Goal: Task Accomplishment & Management: Manage account settings

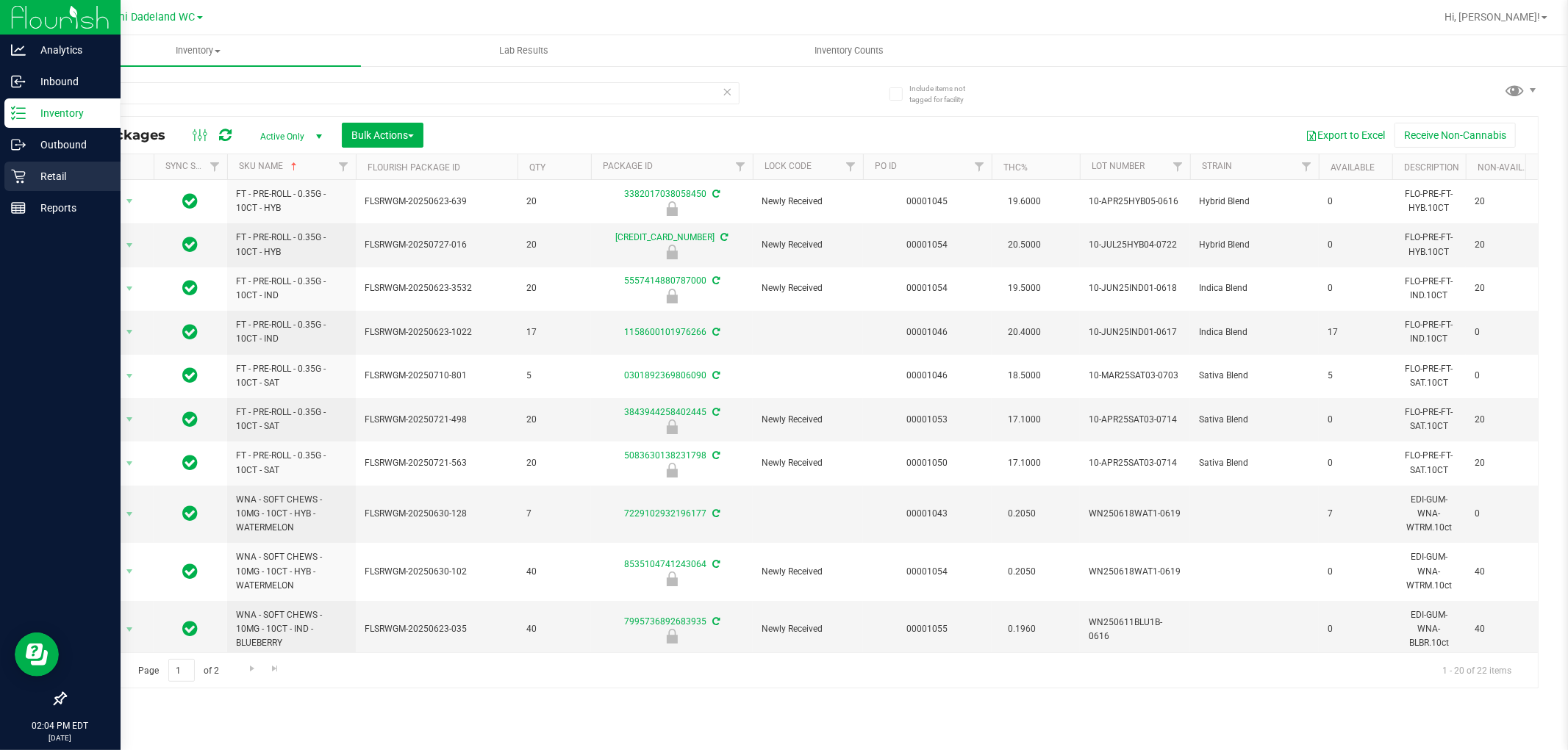
click at [39, 171] on p "Retail" at bounding box center [69, 176] width 88 height 18
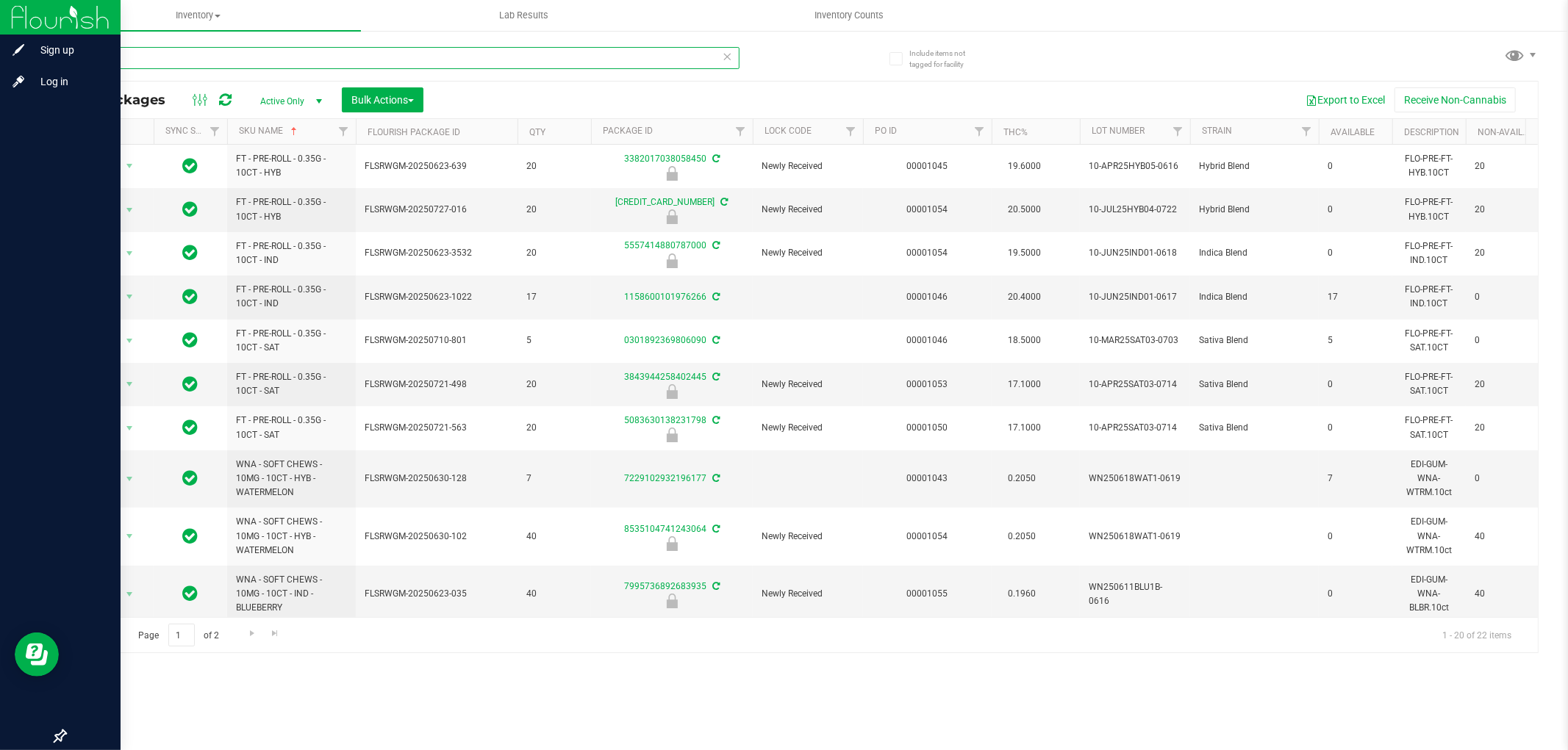
click at [195, 57] on input "10CT" at bounding box center [402, 58] width 675 height 22
type input "LSO"
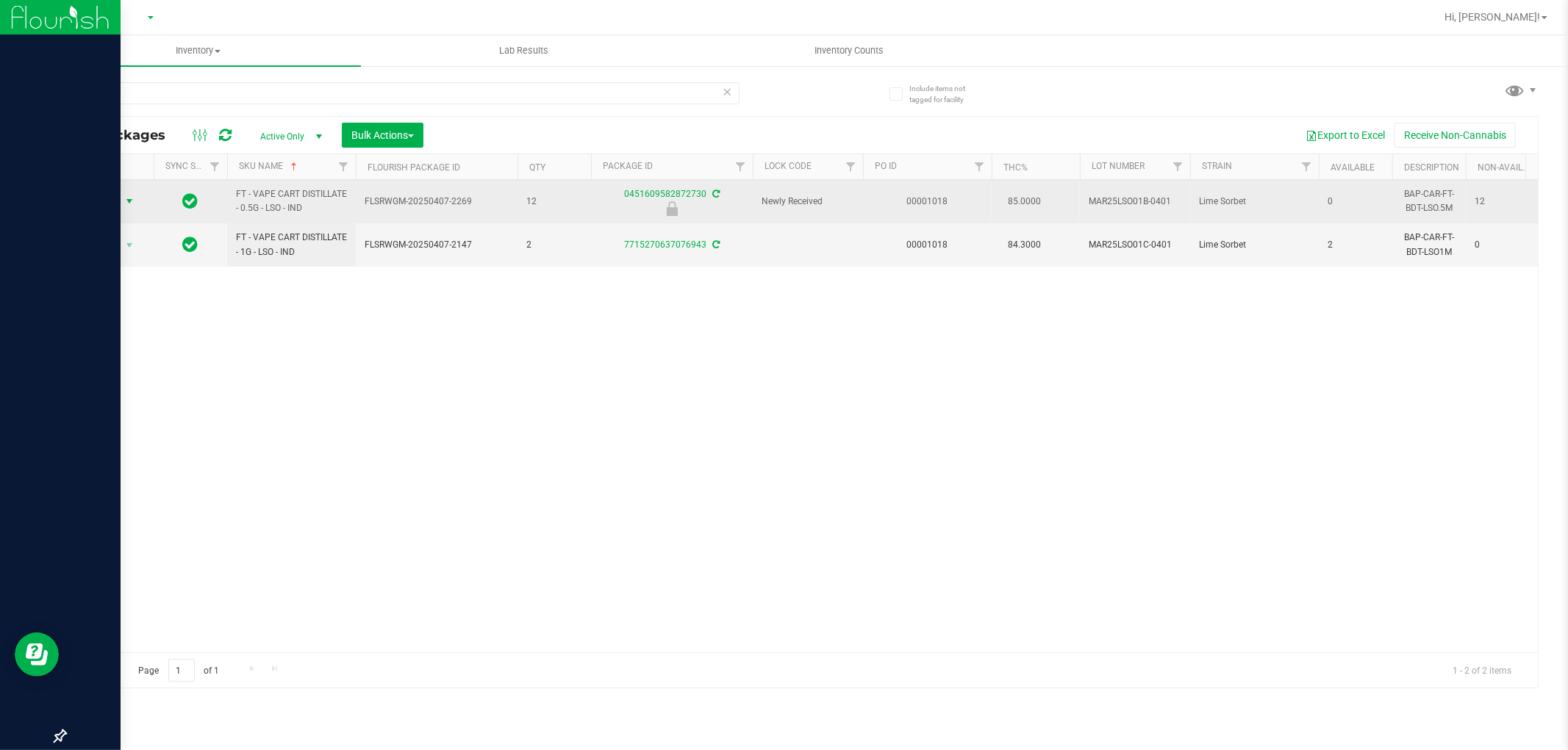
click at [118, 198] on span "Action" at bounding box center [100, 201] width 39 height 21
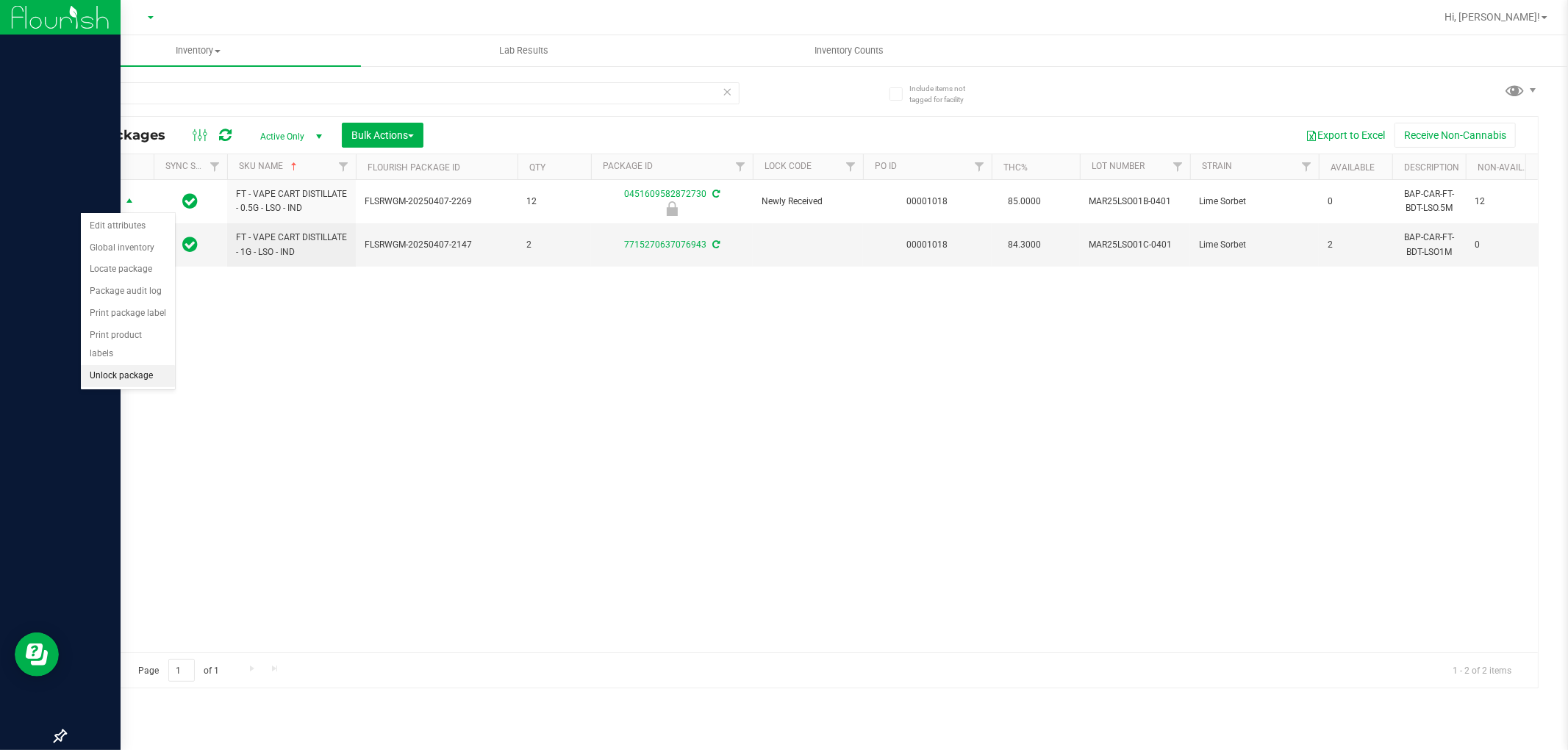
click at [132, 373] on li "Unlock package" at bounding box center [128, 376] width 94 height 22
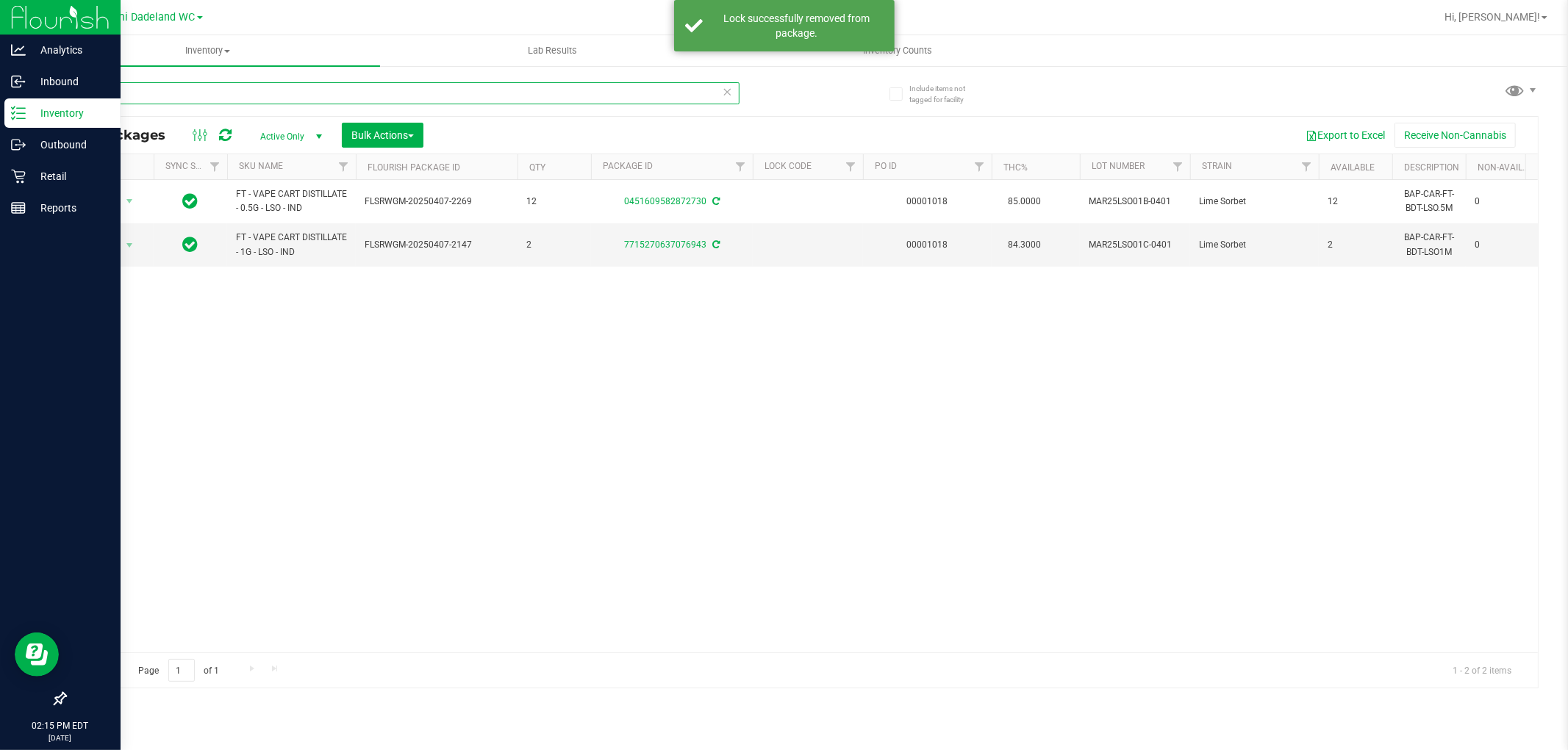
click at [216, 87] on input "LSO" at bounding box center [402, 93] width 675 height 22
type input "AMN"
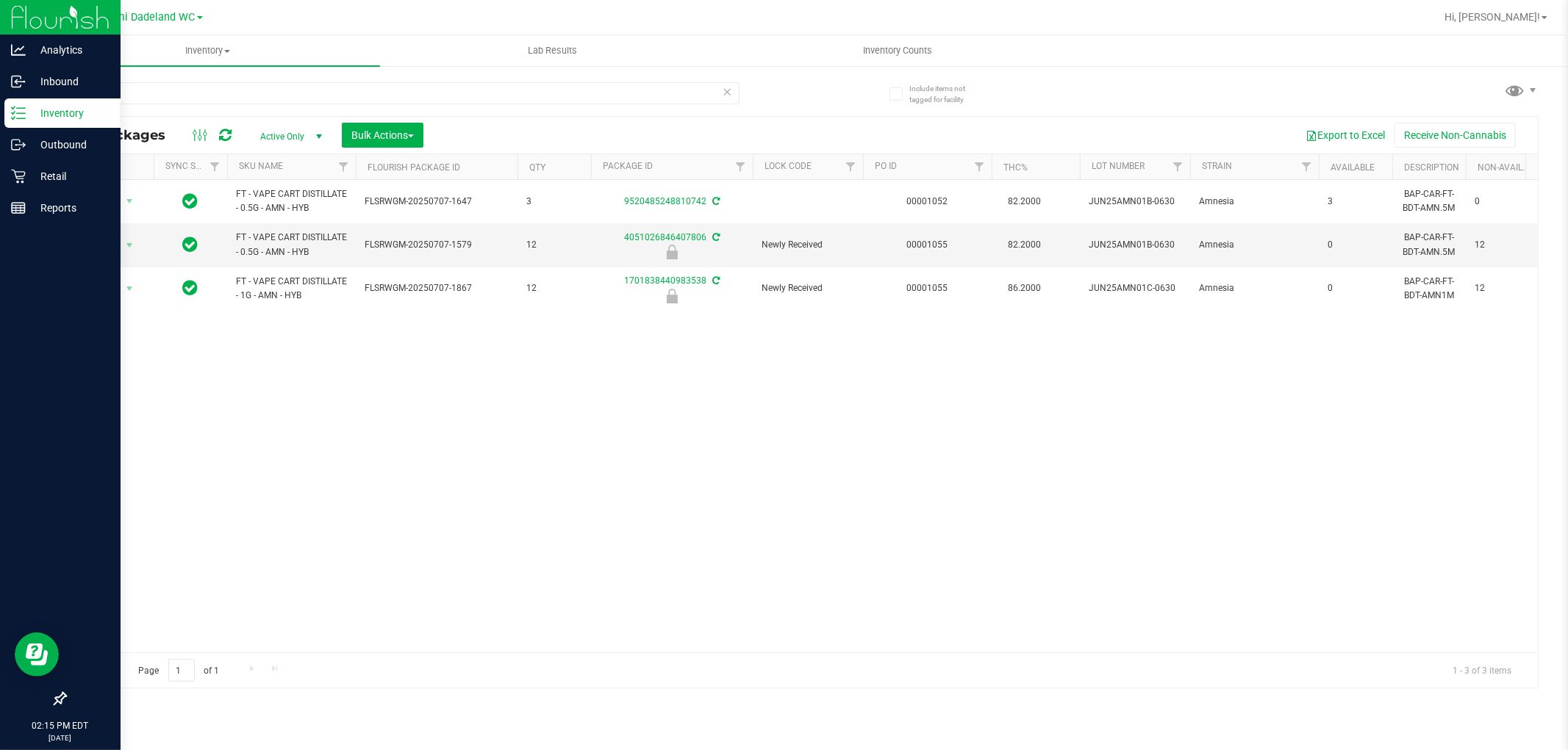
click at [231, 347] on div "Action Action Adjust qty Create package Edit attributes Global inventory Locate…" at bounding box center [801, 416] width 1473 height 473
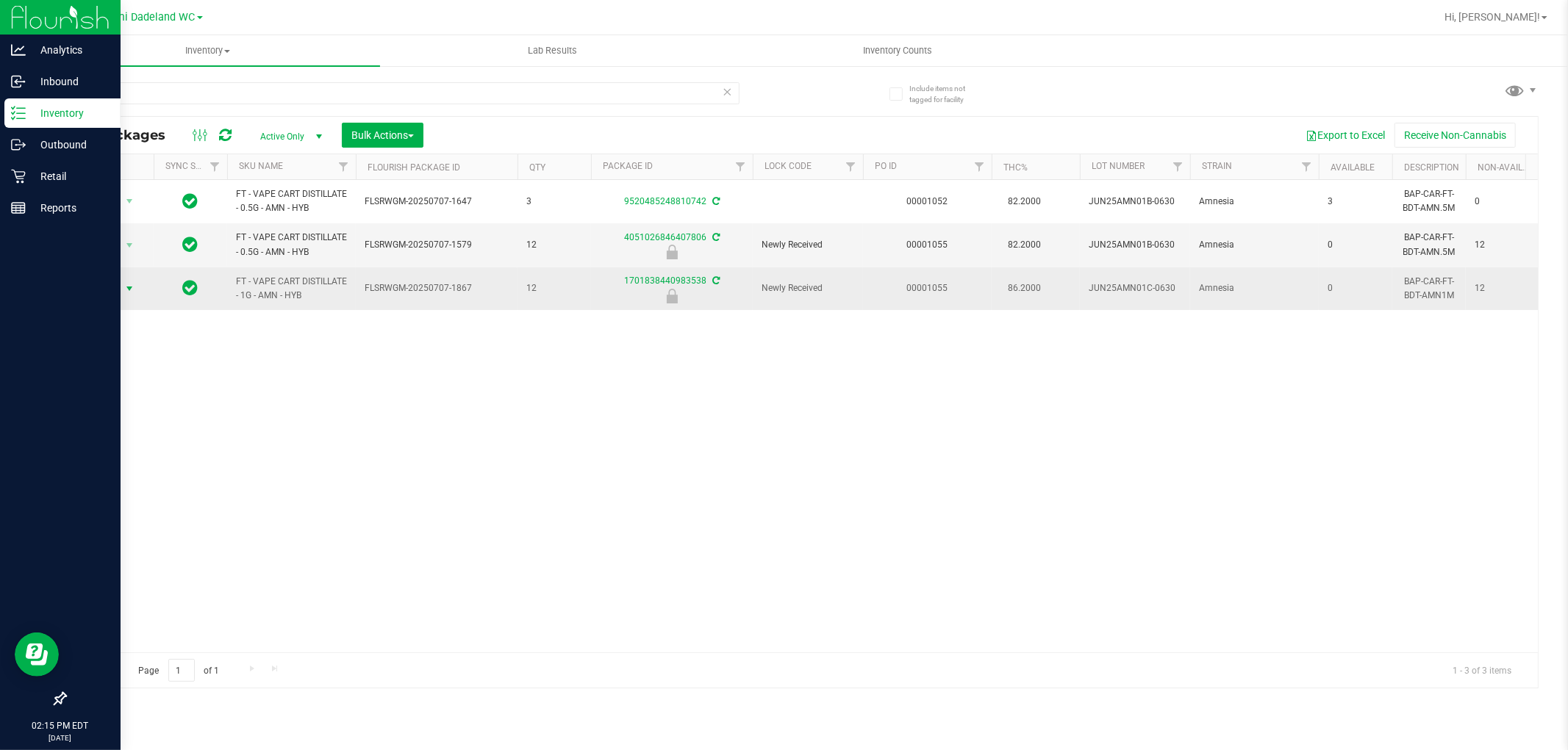
click at [100, 298] on span "Action" at bounding box center [100, 289] width 39 height 21
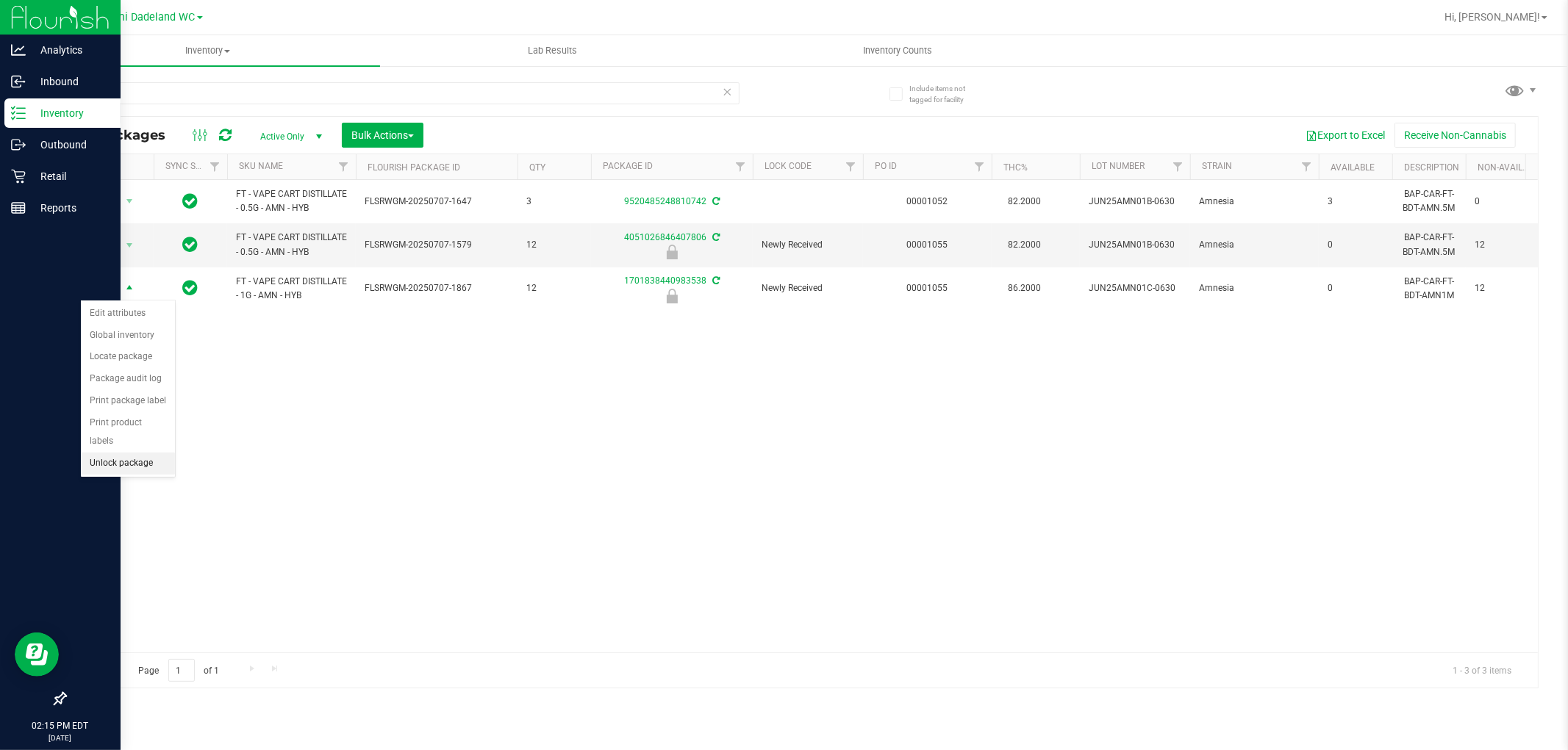
click at [95, 463] on li "Unlock package" at bounding box center [128, 464] width 94 height 22
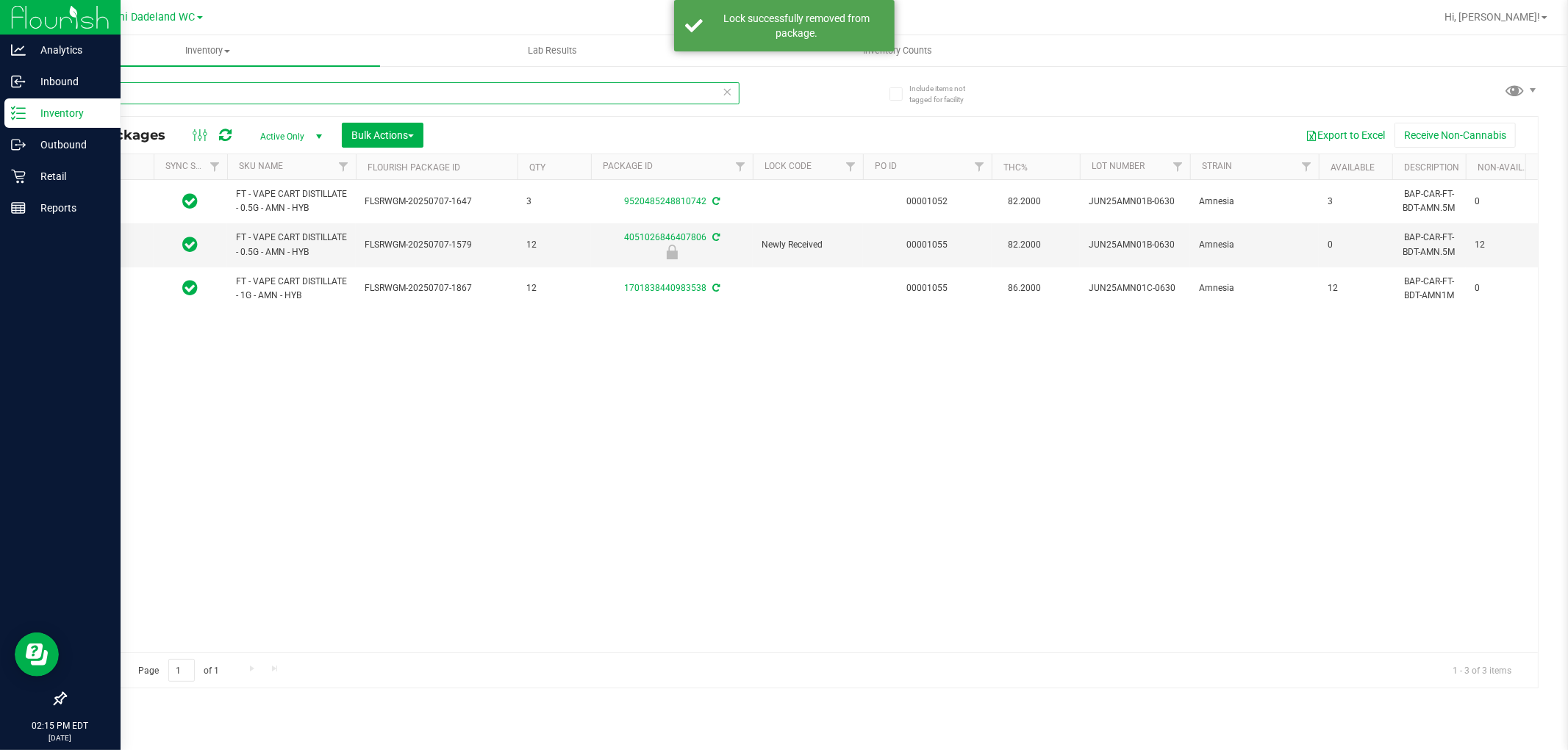
click at [206, 96] on input "AMN" at bounding box center [402, 93] width 675 height 22
click at [207, 96] on input "AMN" at bounding box center [402, 93] width 675 height 22
type input "BRZ"
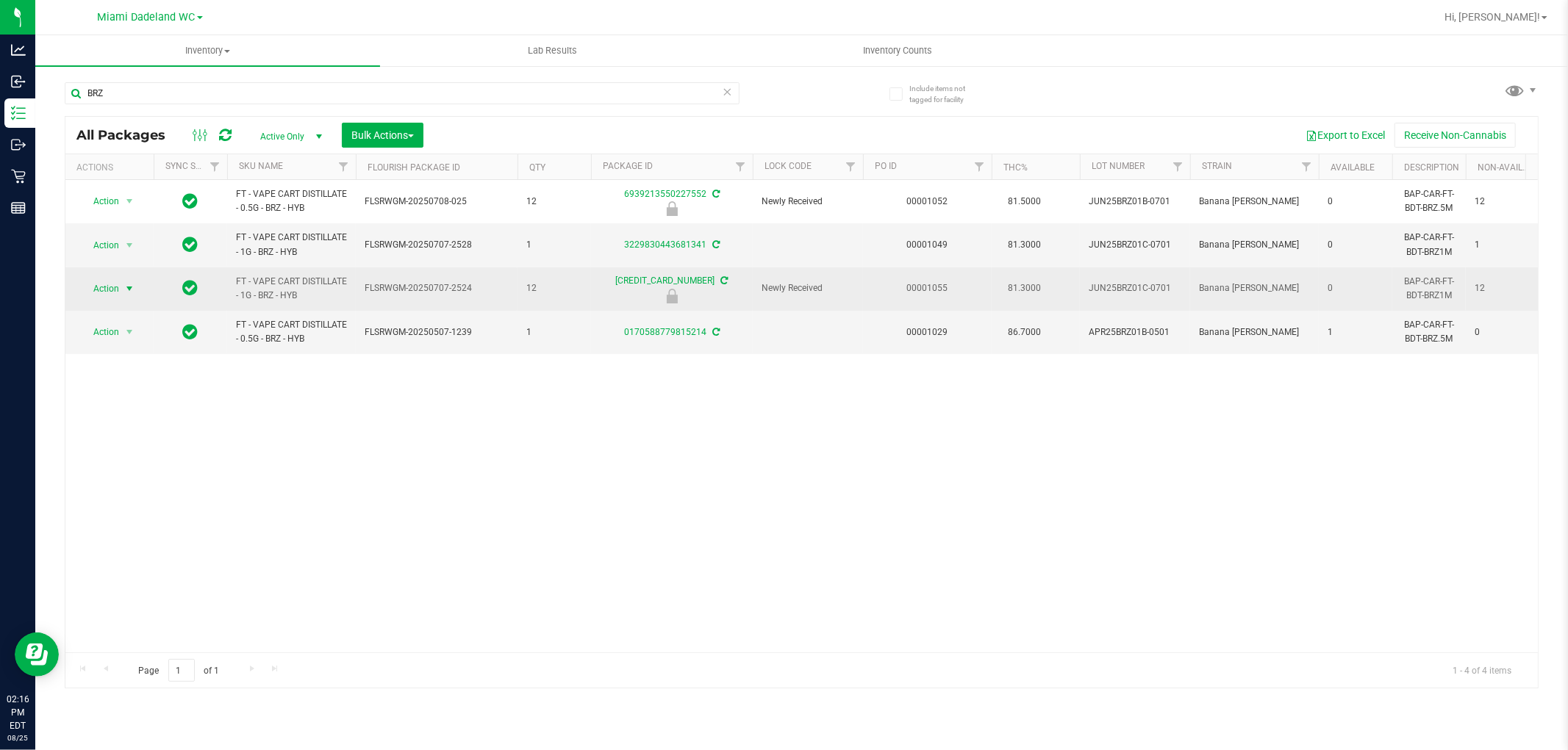
click at [130, 285] on span "select" at bounding box center [129, 289] width 12 height 12
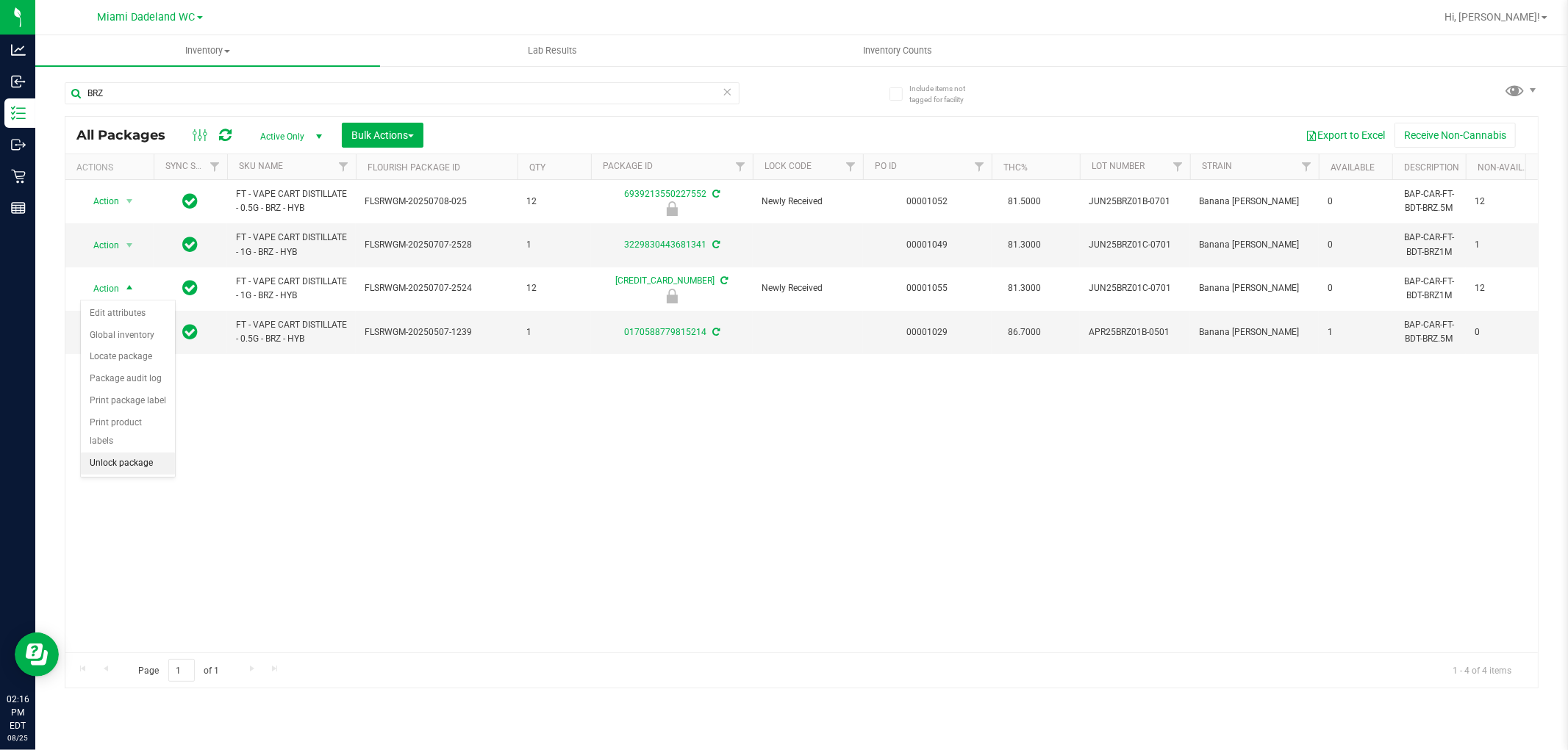
click at [155, 463] on li "Unlock package" at bounding box center [128, 464] width 94 height 22
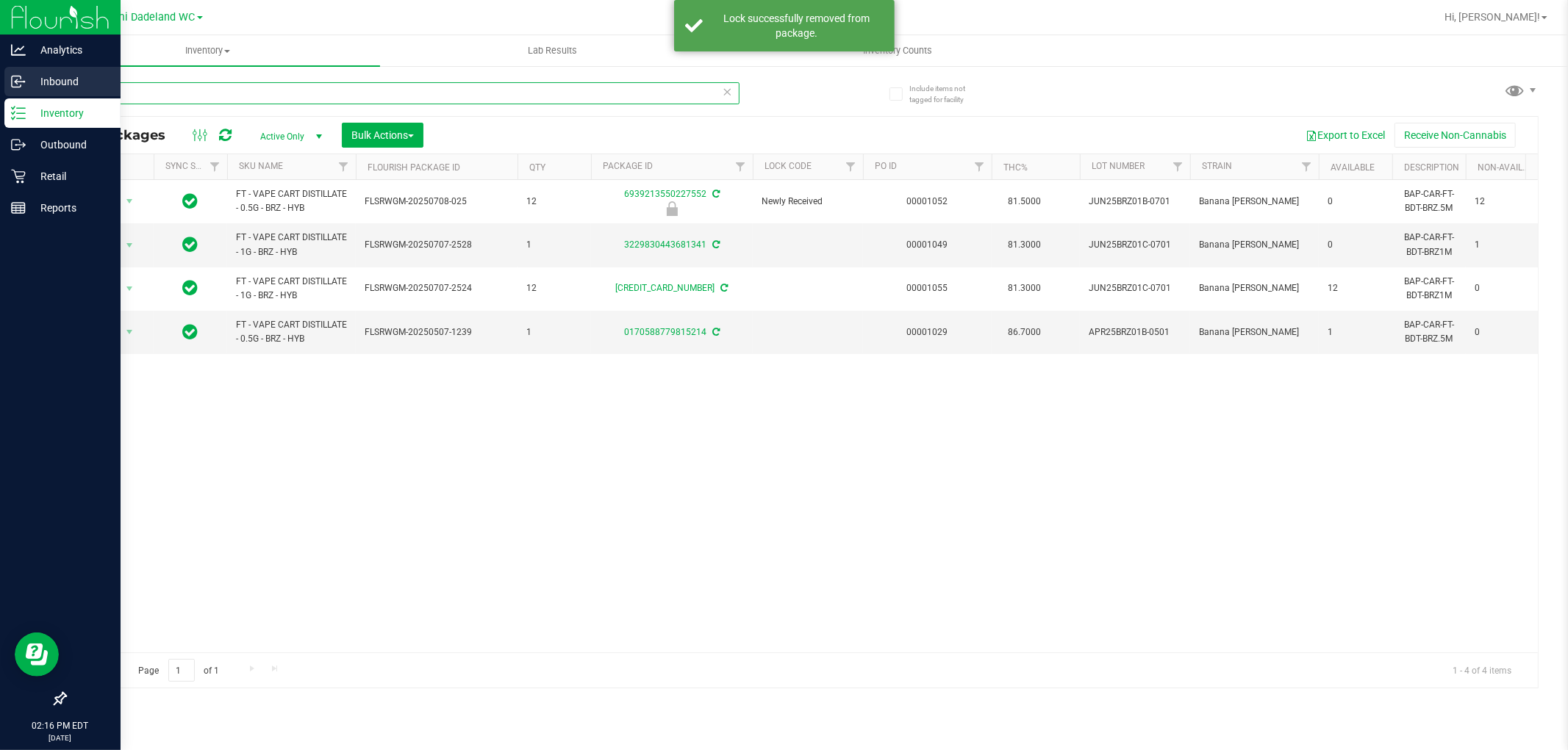
drag, startPoint x: 154, startPoint y: 88, endPoint x: 0, endPoint y: 85, distance: 154.0
click at [1, 86] on div "Analytics Inbound Inventory Outbound Retail Reports 02:16 PM EDT [DATE] 08/25 M…" at bounding box center [784, 375] width 1568 height 750
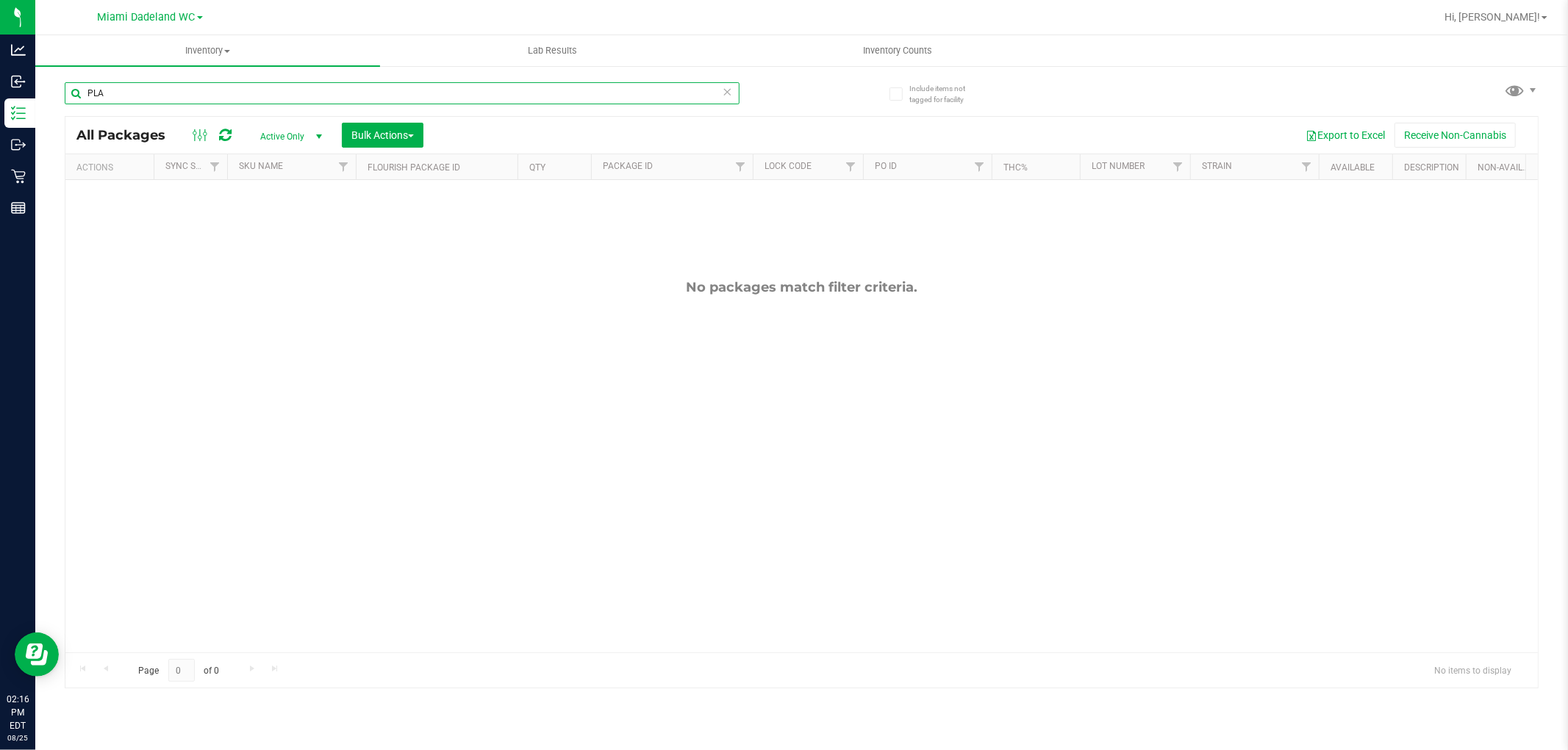
click at [275, 89] on input "PLA" at bounding box center [402, 93] width 675 height 22
click at [276, 88] on input "PLA" at bounding box center [402, 93] width 675 height 22
click at [122, 90] on input "PINK" at bounding box center [402, 93] width 675 height 22
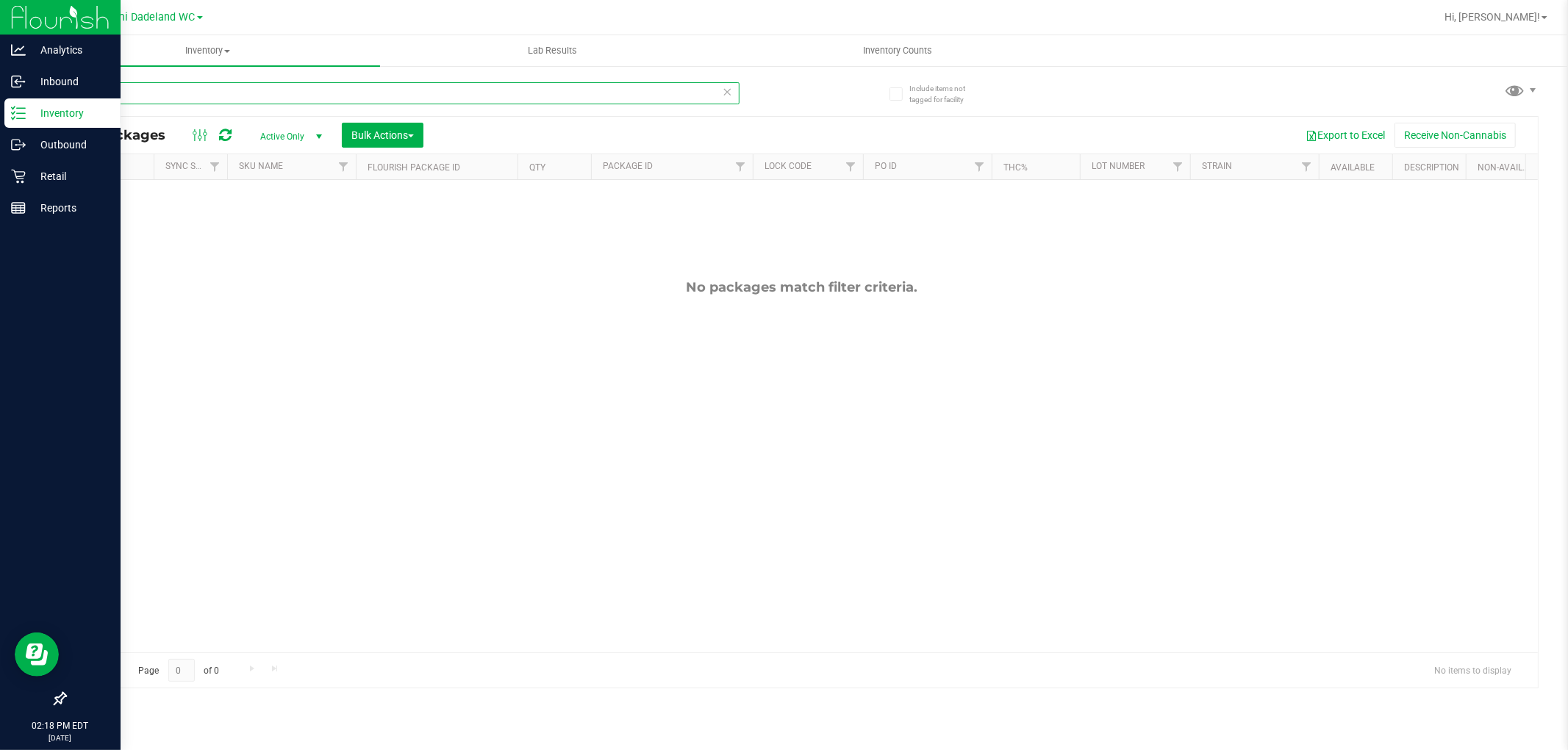
type input "PINK"
click at [0, 180] on link "Retail" at bounding box center [60, 177] width 121 height 32
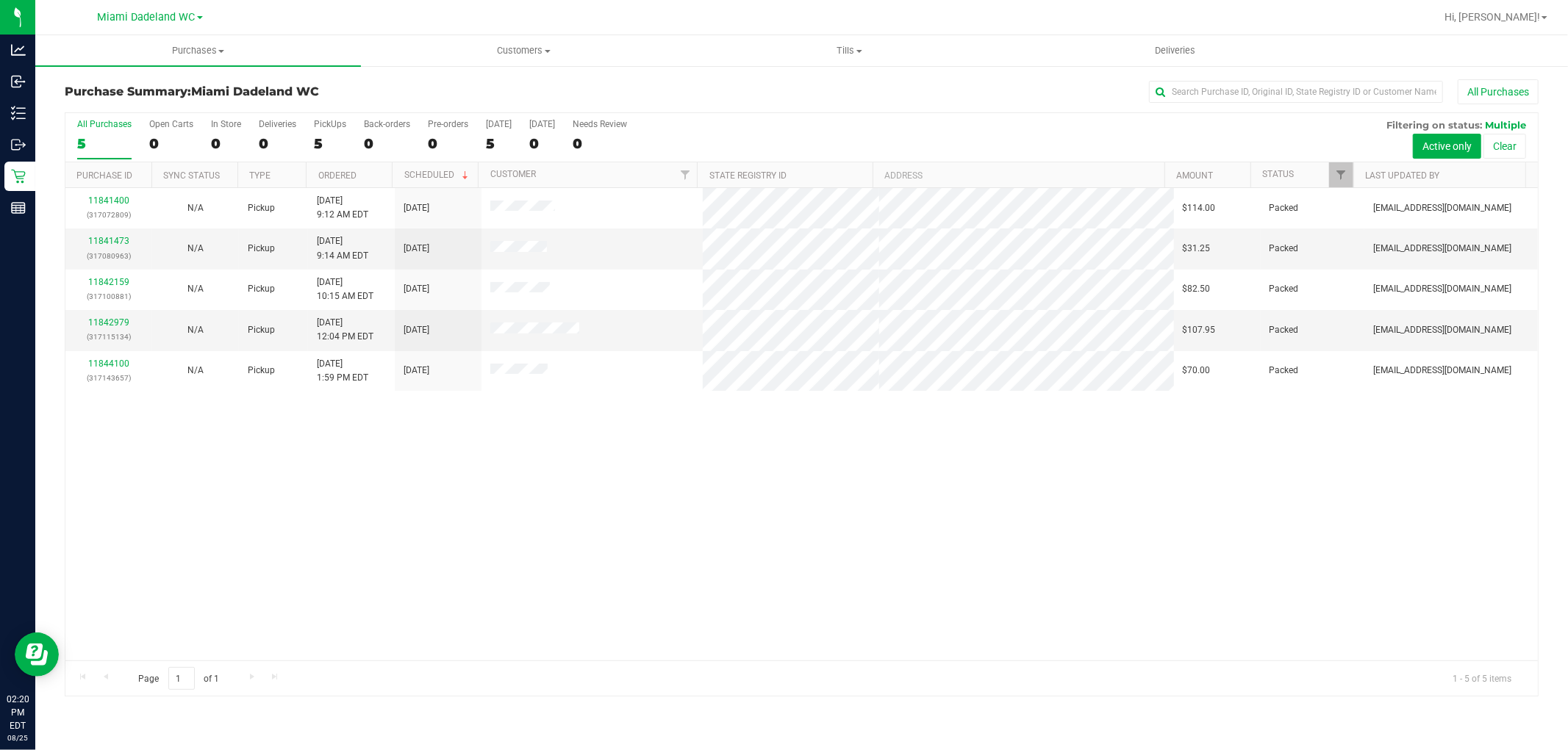
click at [846, 527] on div "11841400 (317072809) N/A Pickup [DATE] 9:12 AM EDT 8/25/2025 $114.00 Packed [EM…" at bounding box center [801, 424] width 1473 height 473
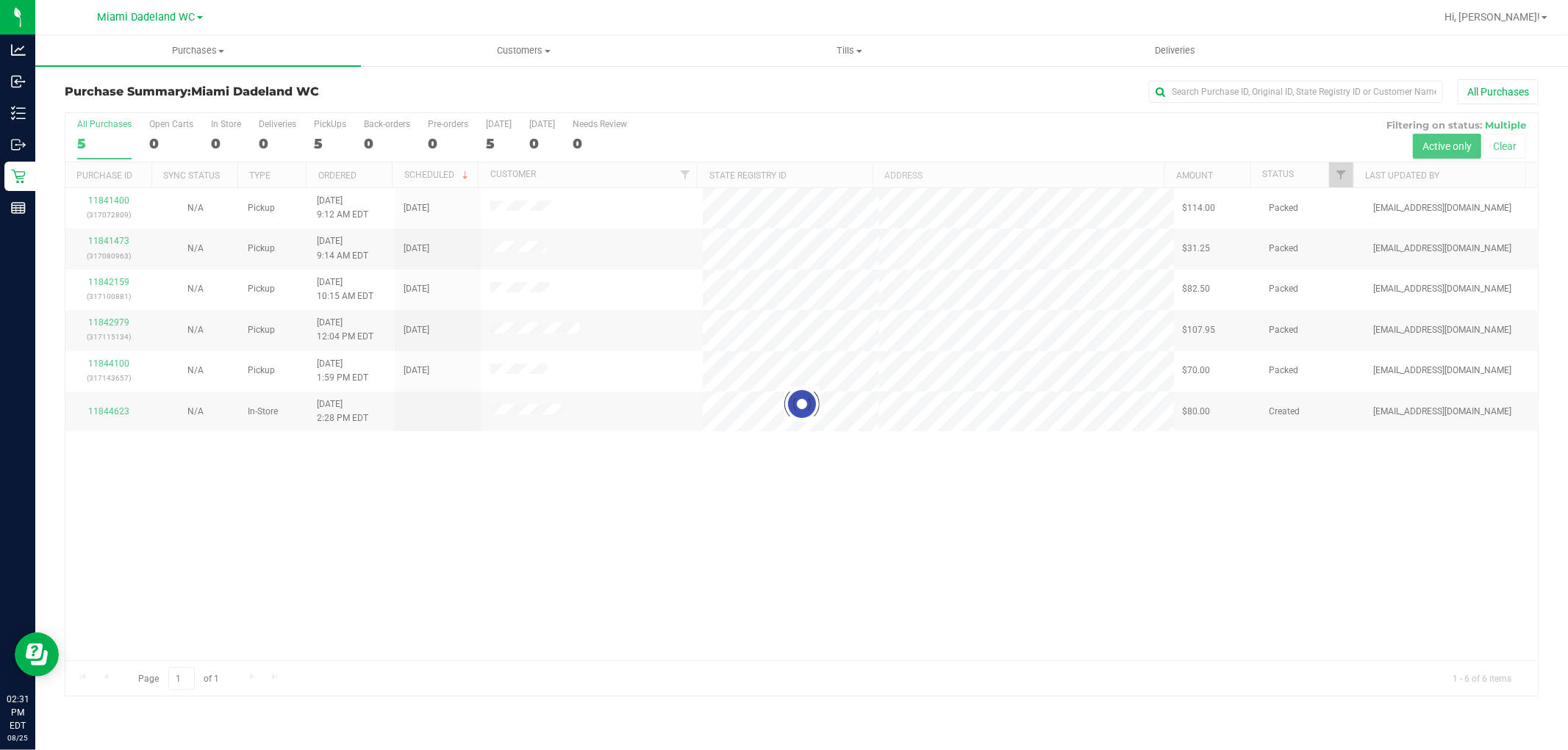
click at [491, 537] on div at bounding box center [801, 404] width 1473 height 583
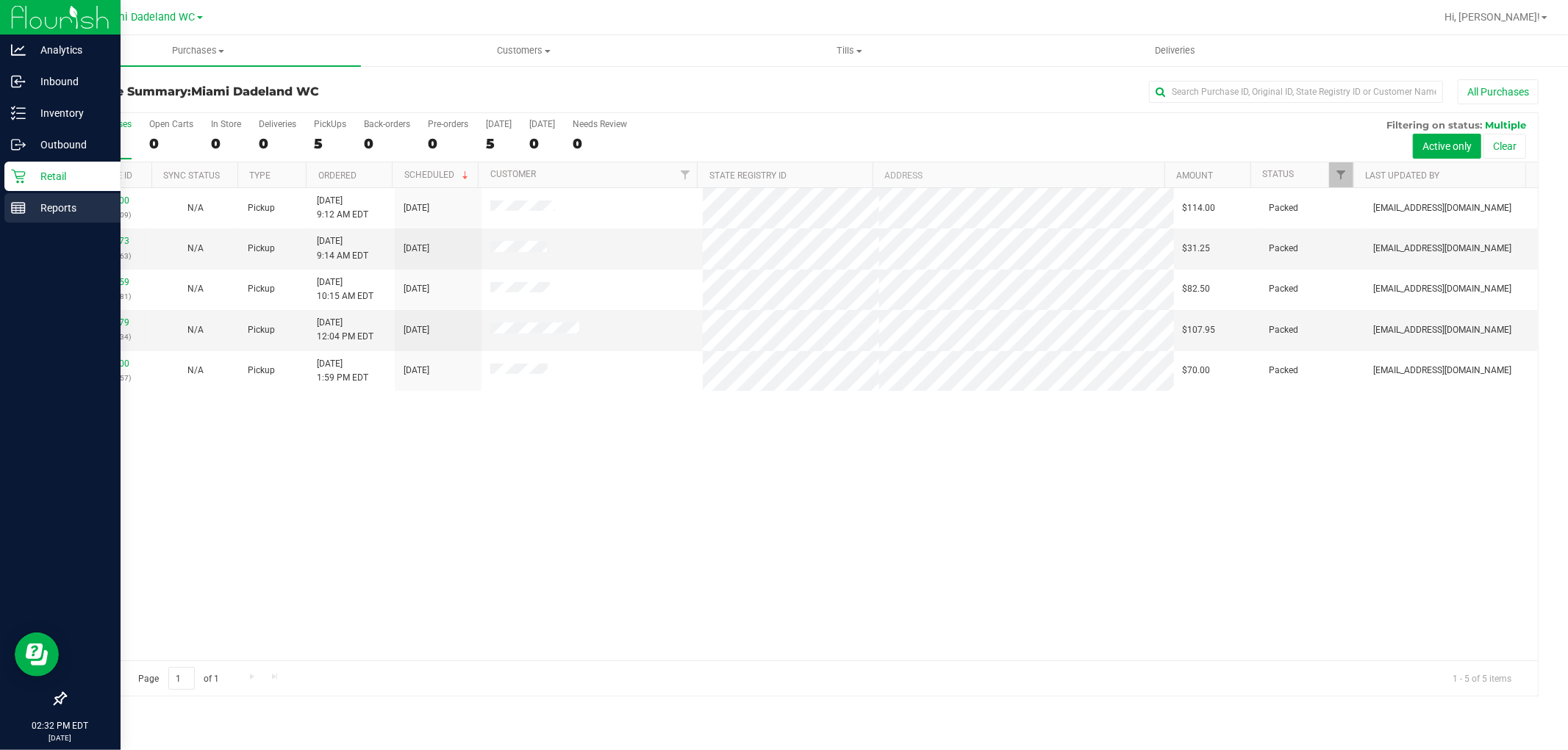
click at [27, 213] on p "Reports" at bounding box center [69, 208] width 88 height 18
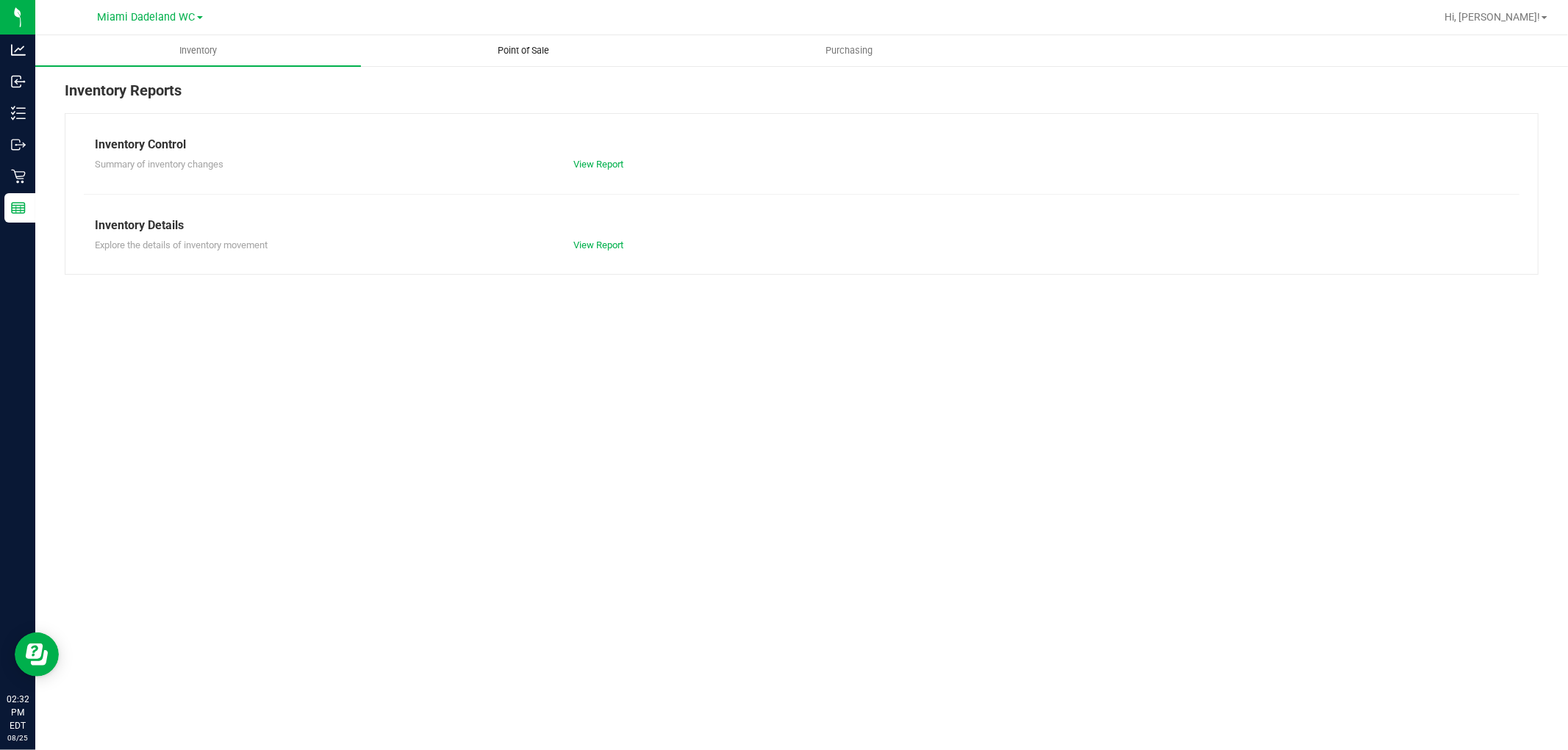
click at [532, 55] on span "Point of Sale" at bounding box center [524, 51] width 91 height 13
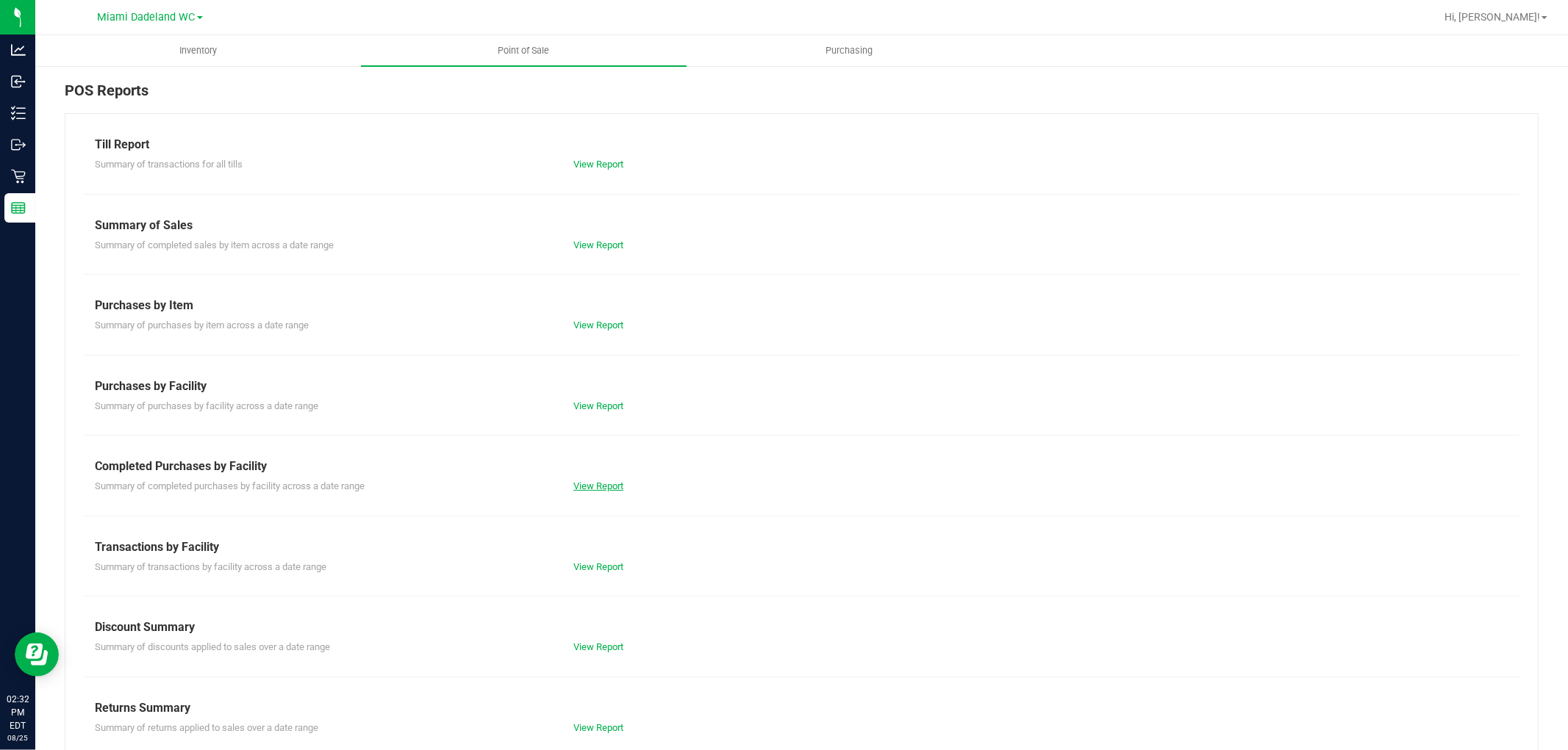
click at [581, 483] on link "View Report" at bounding box center [599, 485] width 50 height 11
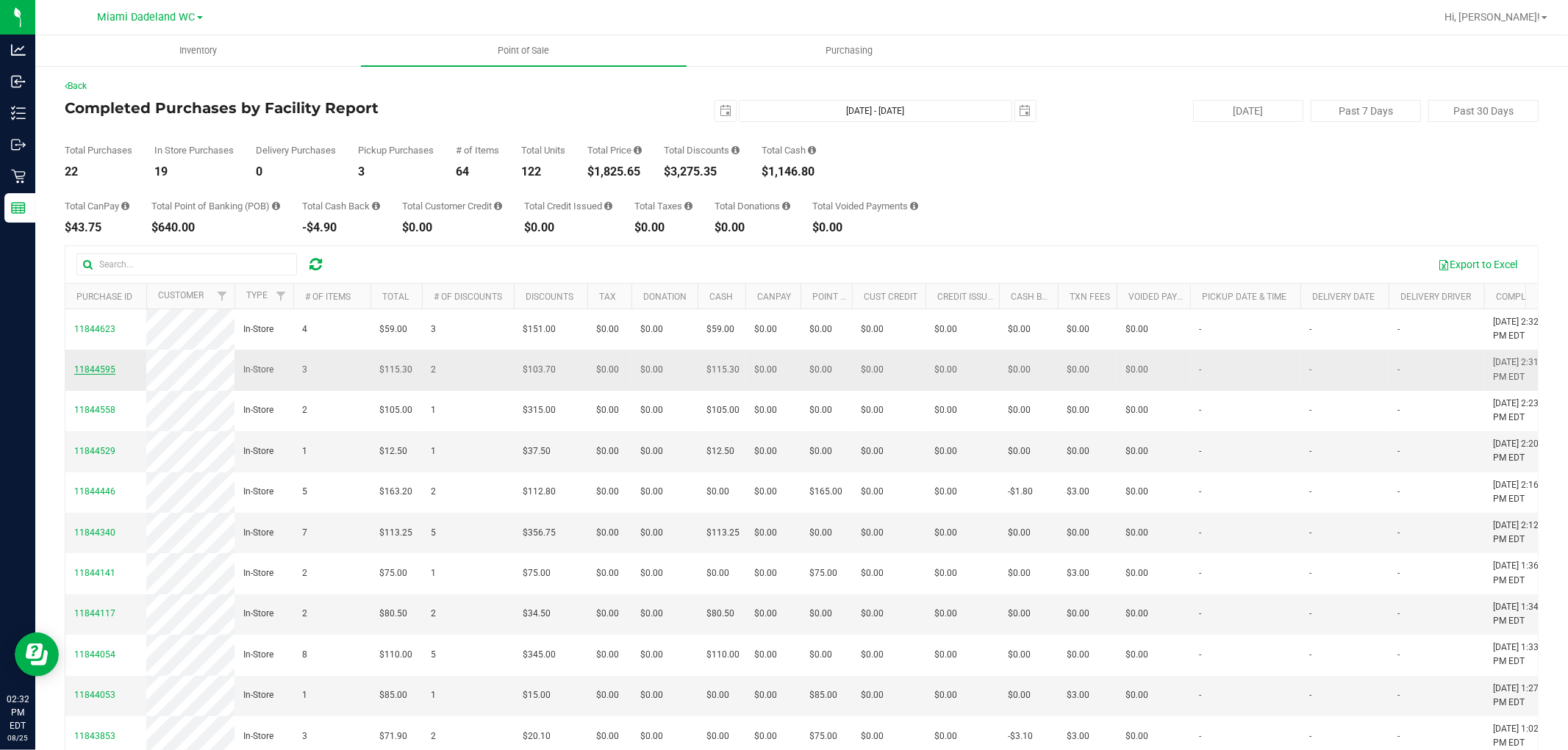
click at [93, 375] on span "11844595" at bounding box center [95, 369] width 41 height 10
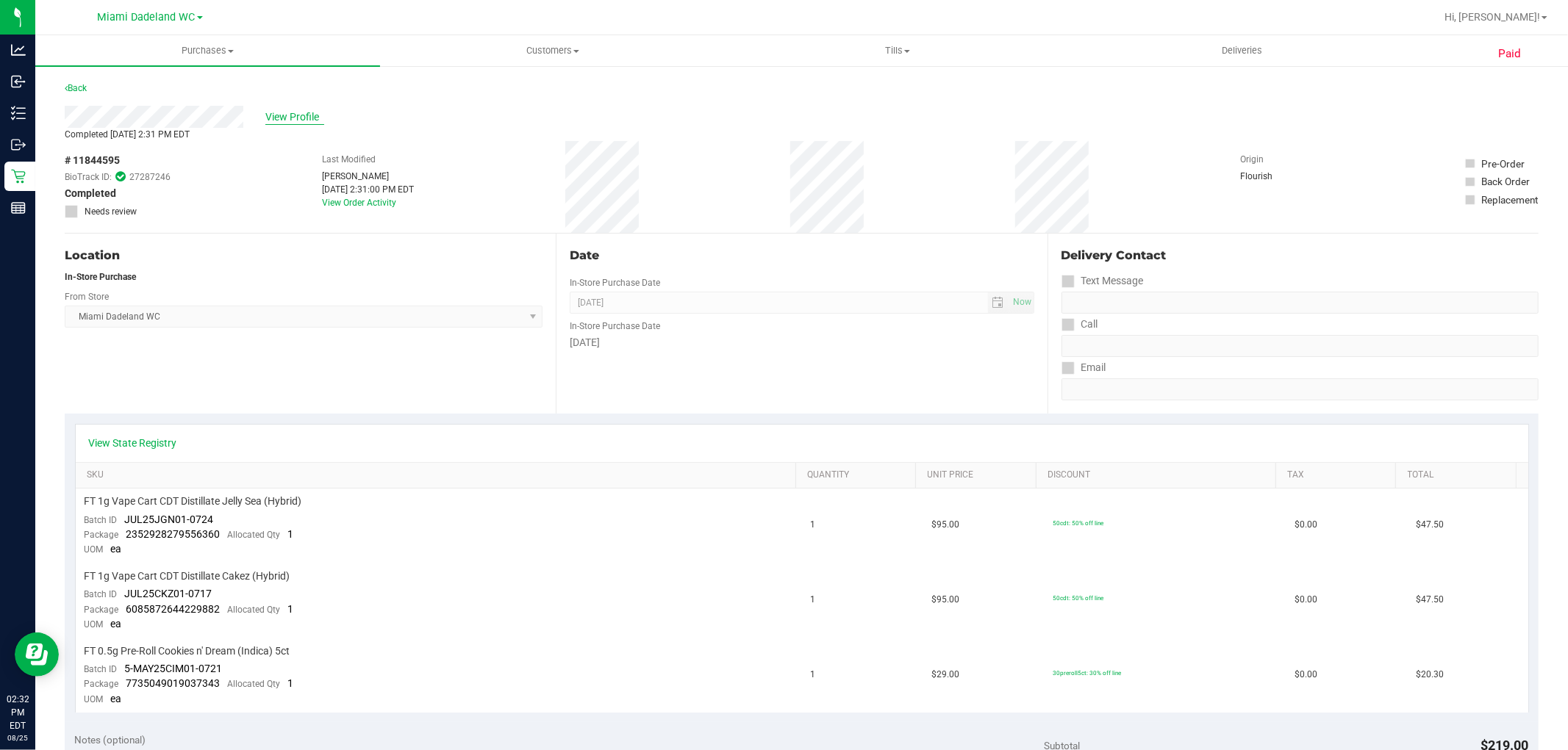
click at [278, 120] on span "View Profile" at bounding box center [295, 117] width 59 height 15
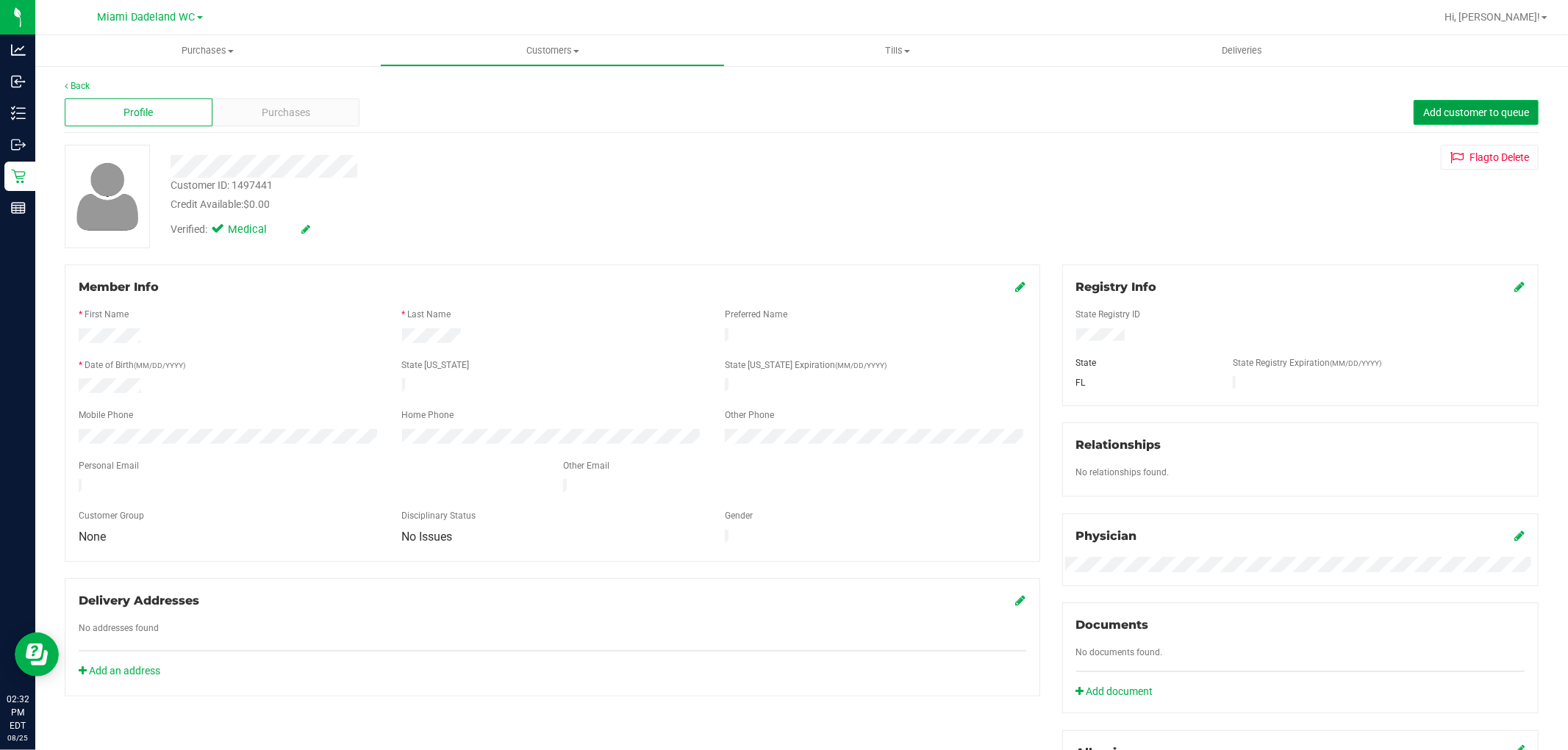
click at [1442, 114] on span "Add customer to queue" at bounding box center [1476, 112] width 105 height 12
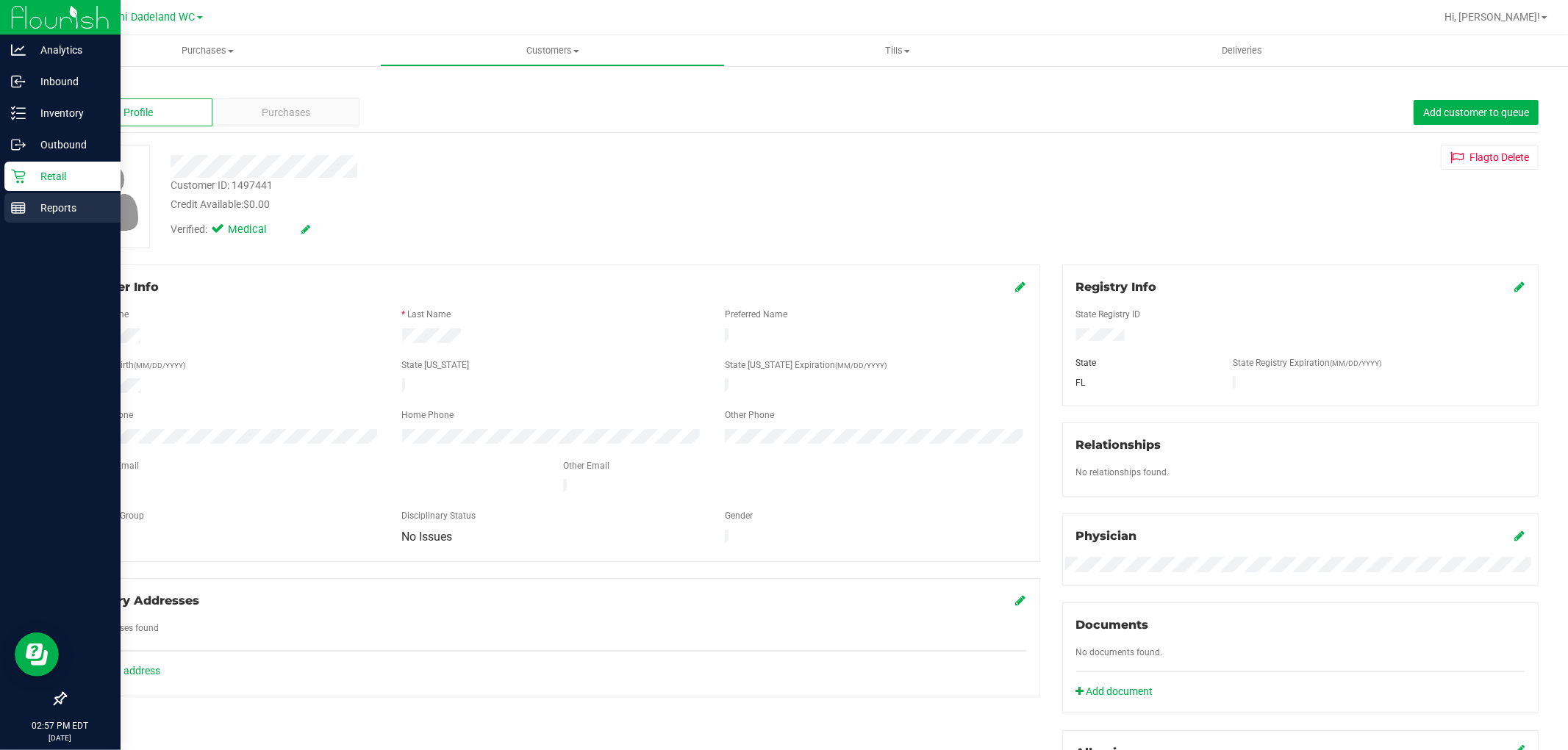
click at [28, 216] on p "Reports" at bounding box center [69, 208] width 88 height 18
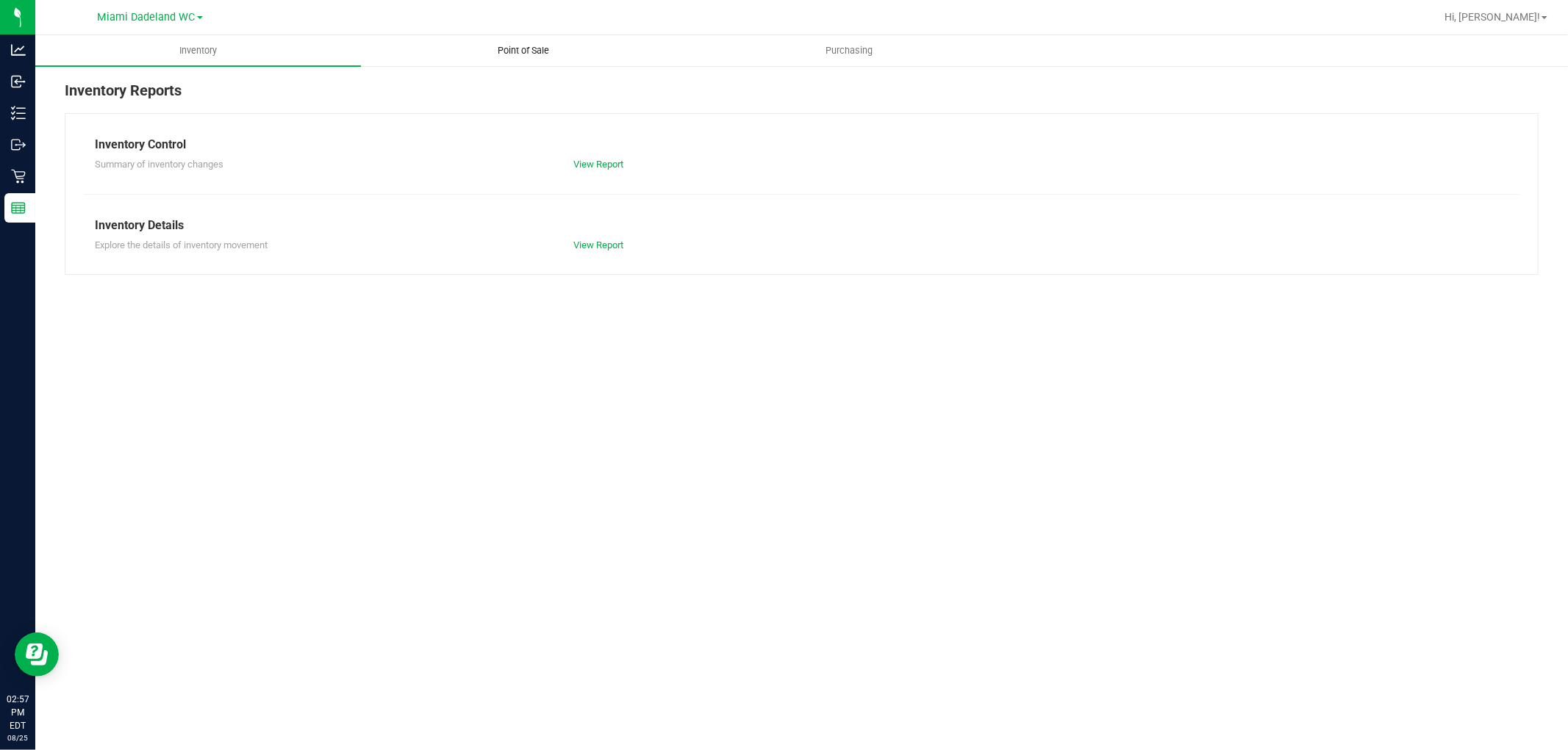
click at [496, 57] on span "Point of Sale" at bounding box center [524, 51] width 91 height 13
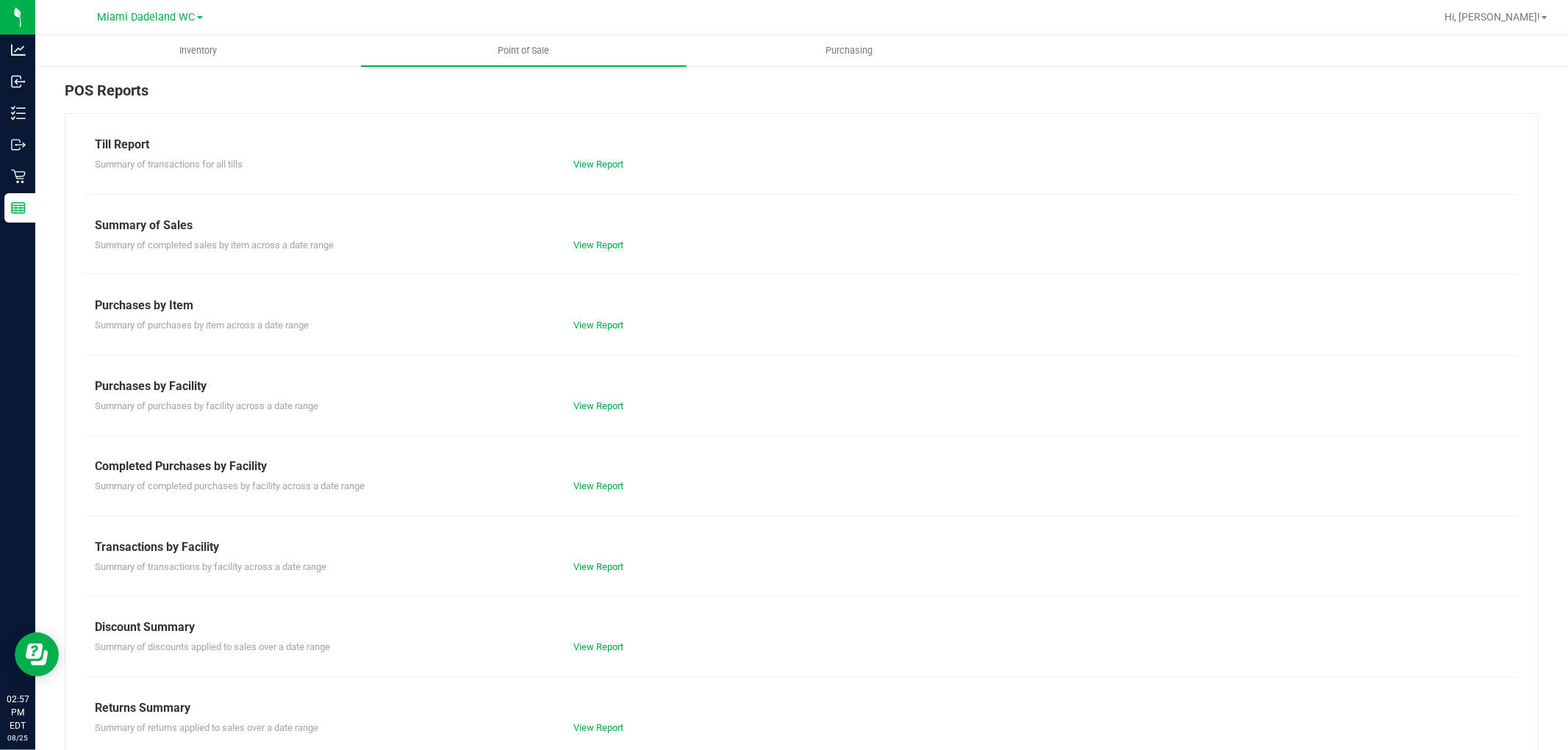
click at [630, 479] on div "View Report" at bounding box center [681, 486] width 239 height 15
click at [599, 483] on link "View Report" at bounding box center [599, 485] width 50 height 11
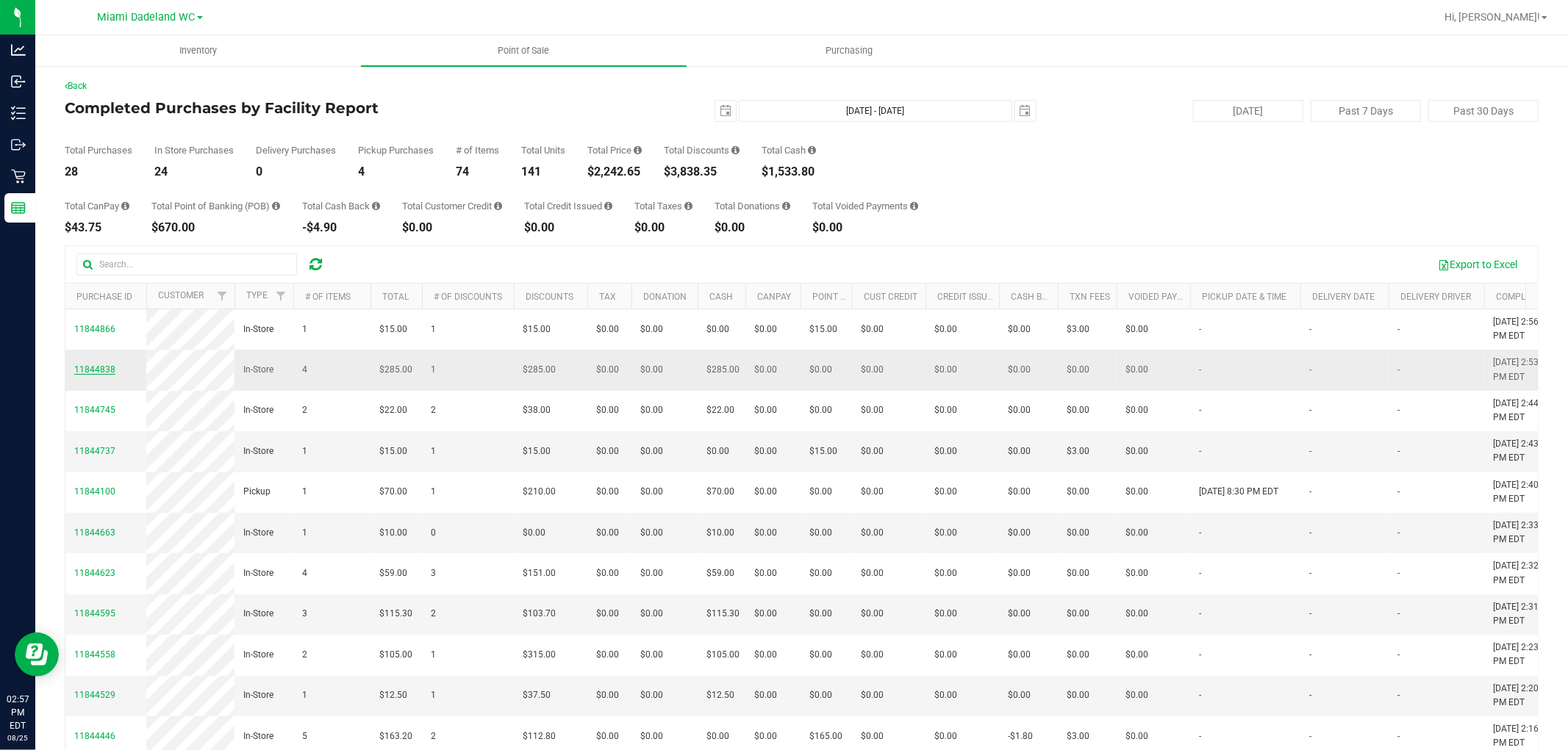
click at [104, 375] on span "11844838" at bounding box center [95, 369] width 41 height 10
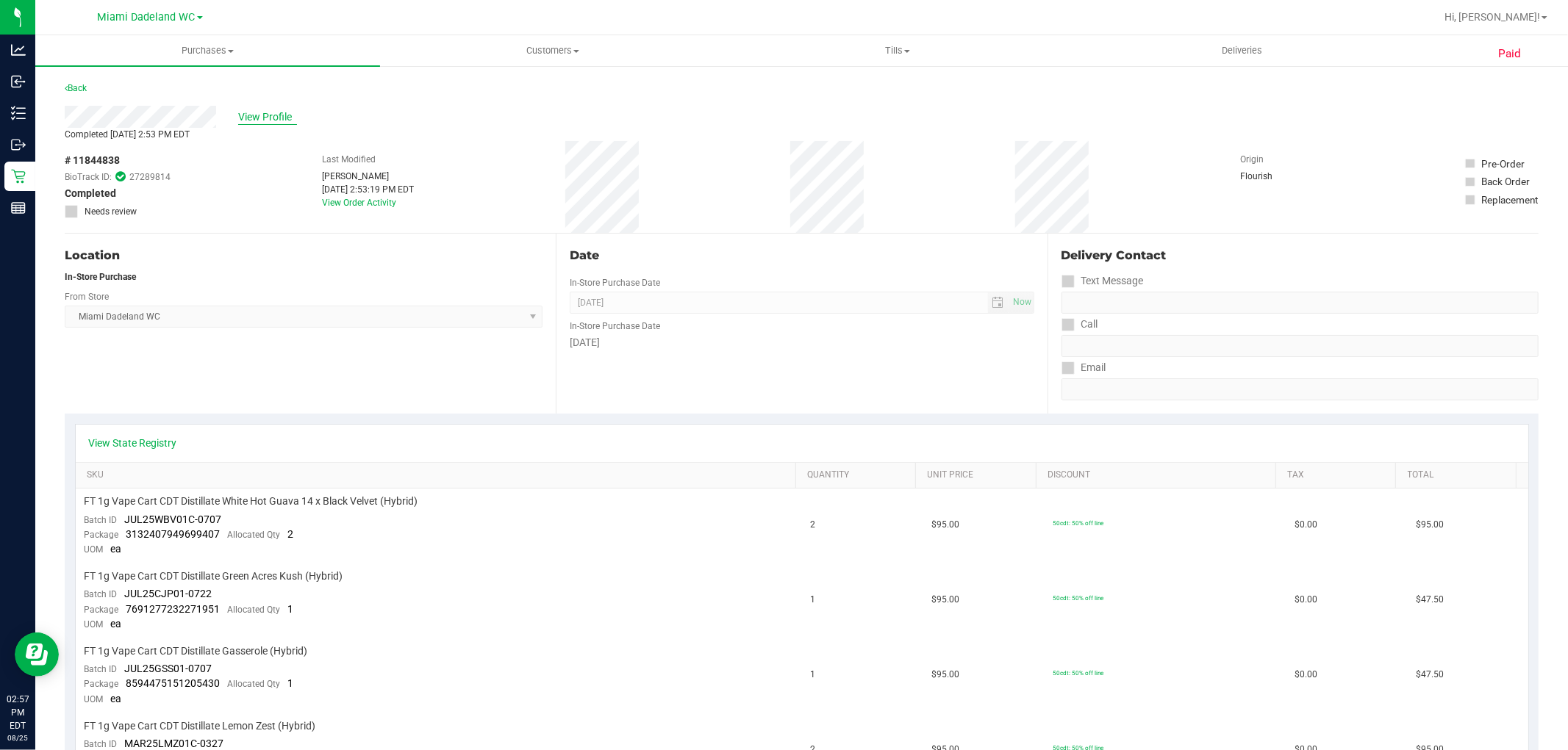
click at [248, 115] on span "View Profile" at bounding box center [267, 117] width 59 height 15
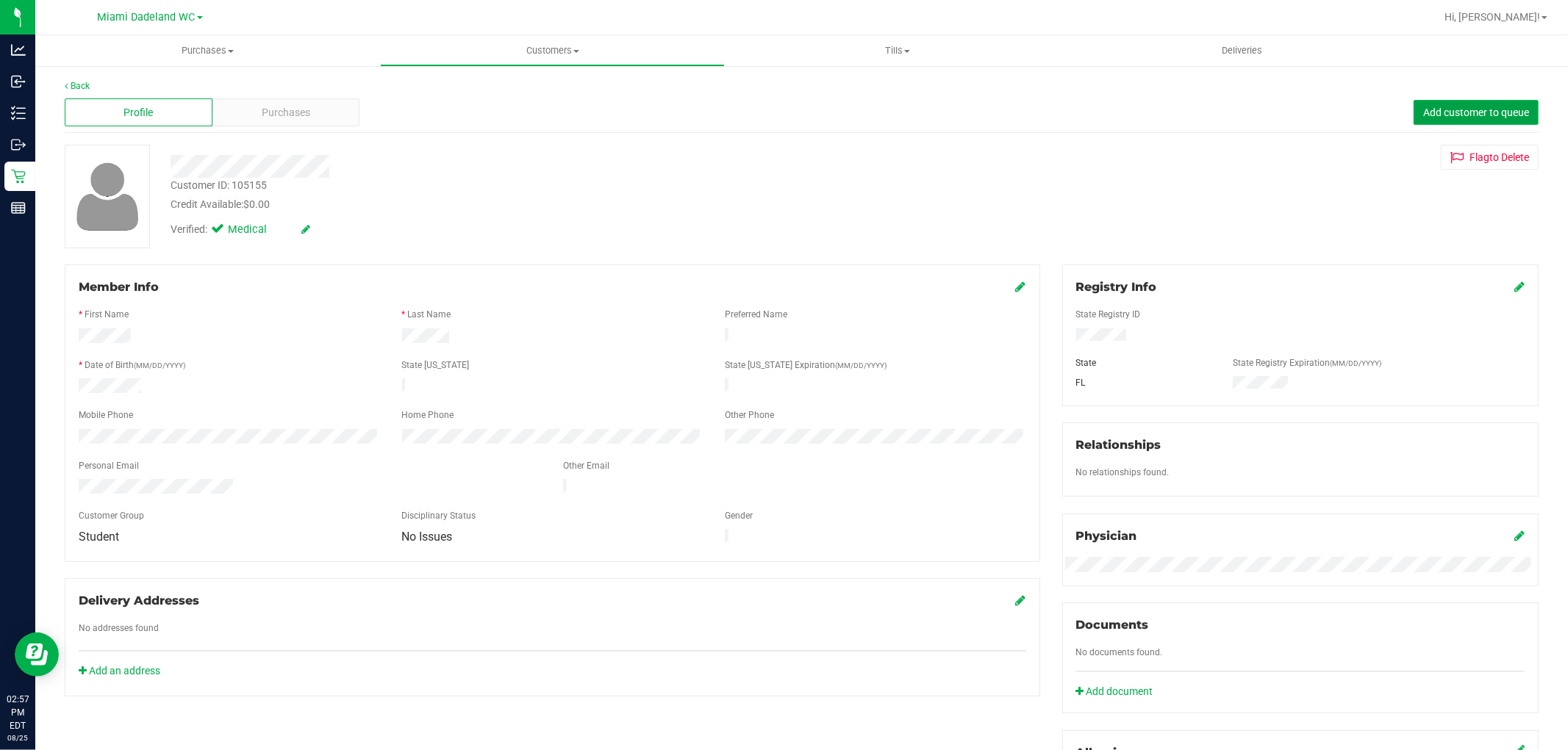
click at [1434, 110] on span "Add customer to queue" at bounding box center [1476, 112] width 105 height 12
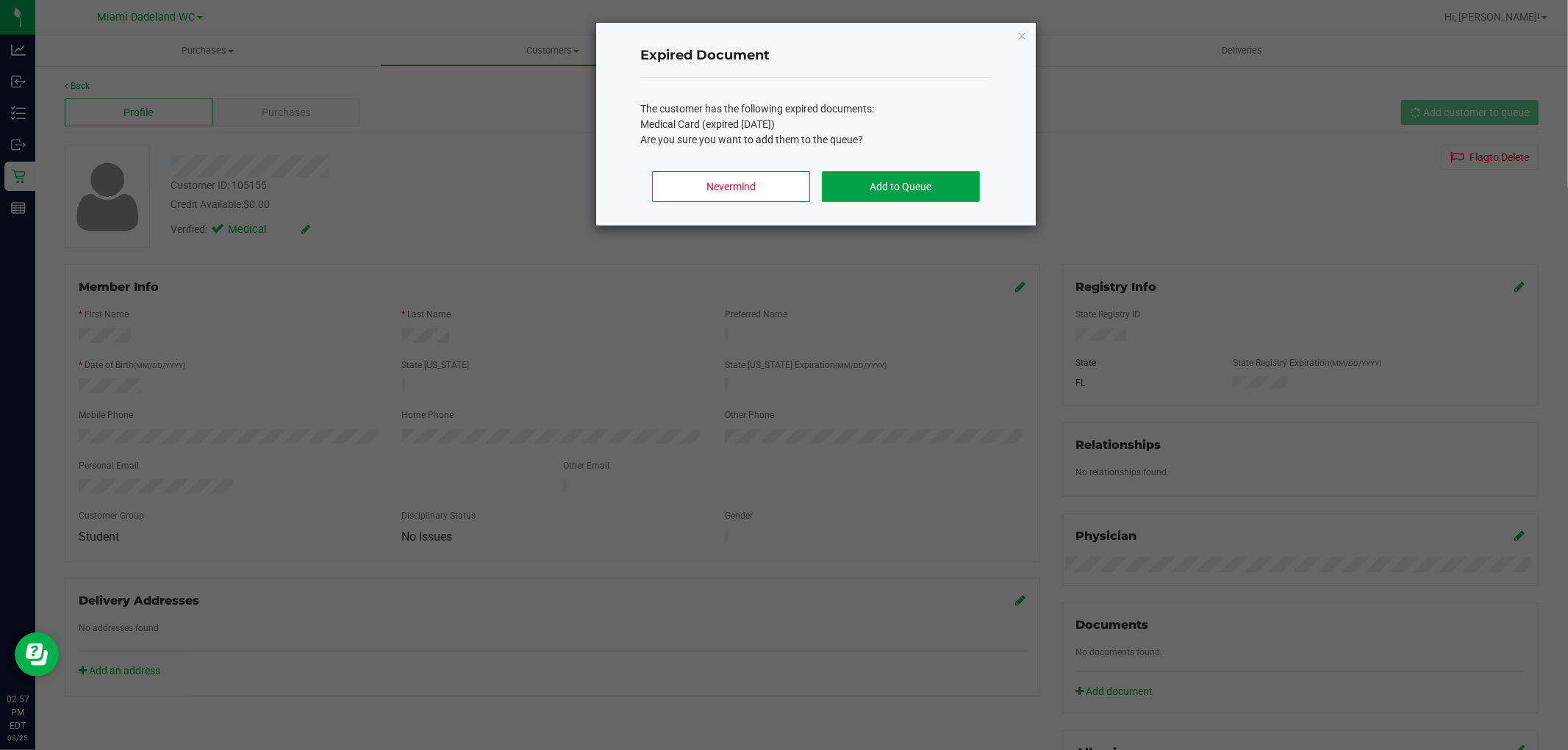
click at [949, 192] on button "Add to Queue" at bounding box center [901, 187] width 158 height 31
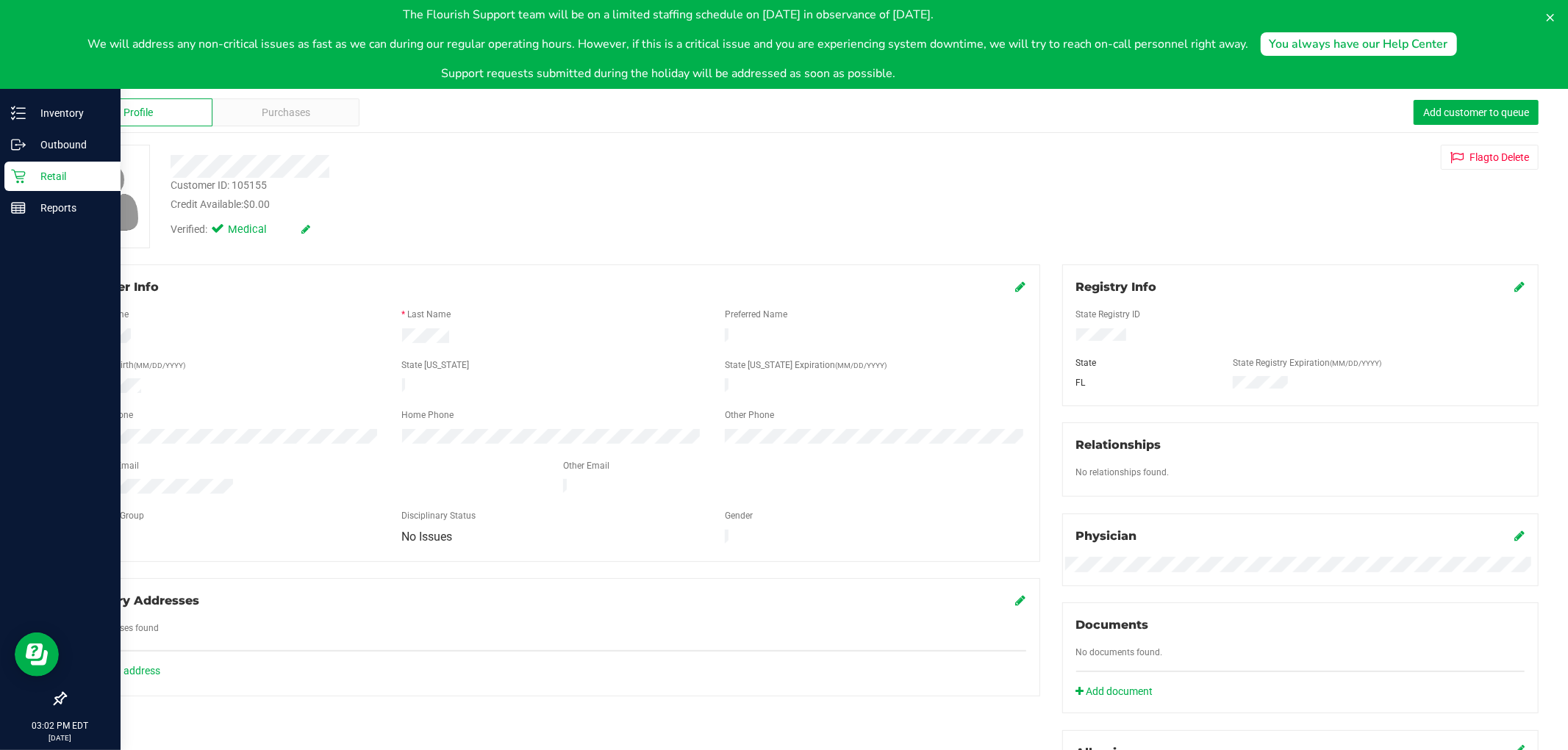
click at [49, 179] on p "Retail" at bounding box center [69, 176] width 88 height 18
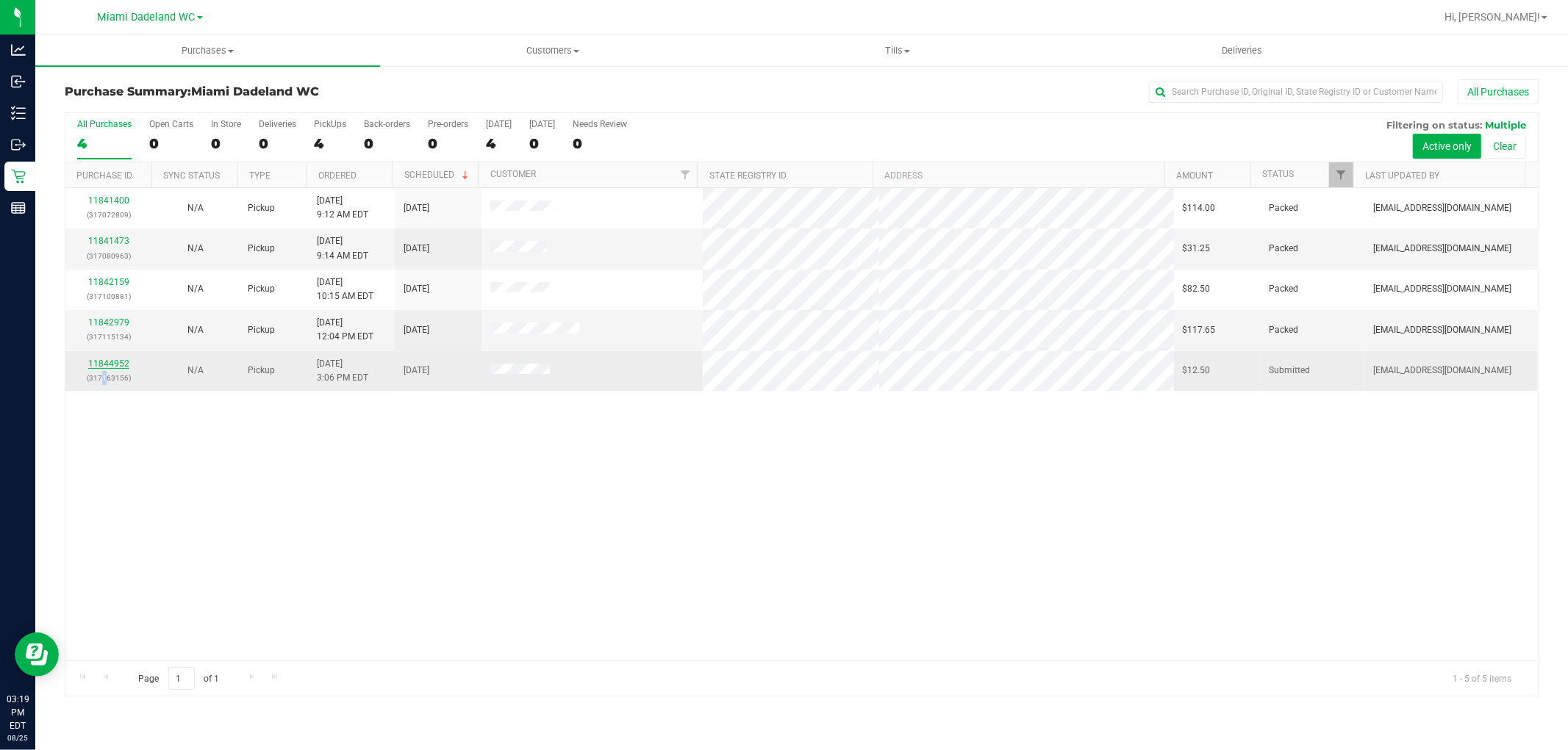
drag, startPoint x: 105, startPoint y: 372, endPoint x: 105, endPoint y: 358, distance: 14.0
click at [104, 372] on p "(317163156)" at bounding box center [109, 378] width 69 height 14
click at [101, 362] on link "11844952" at bounding box center [108, 363] width 41 height 10
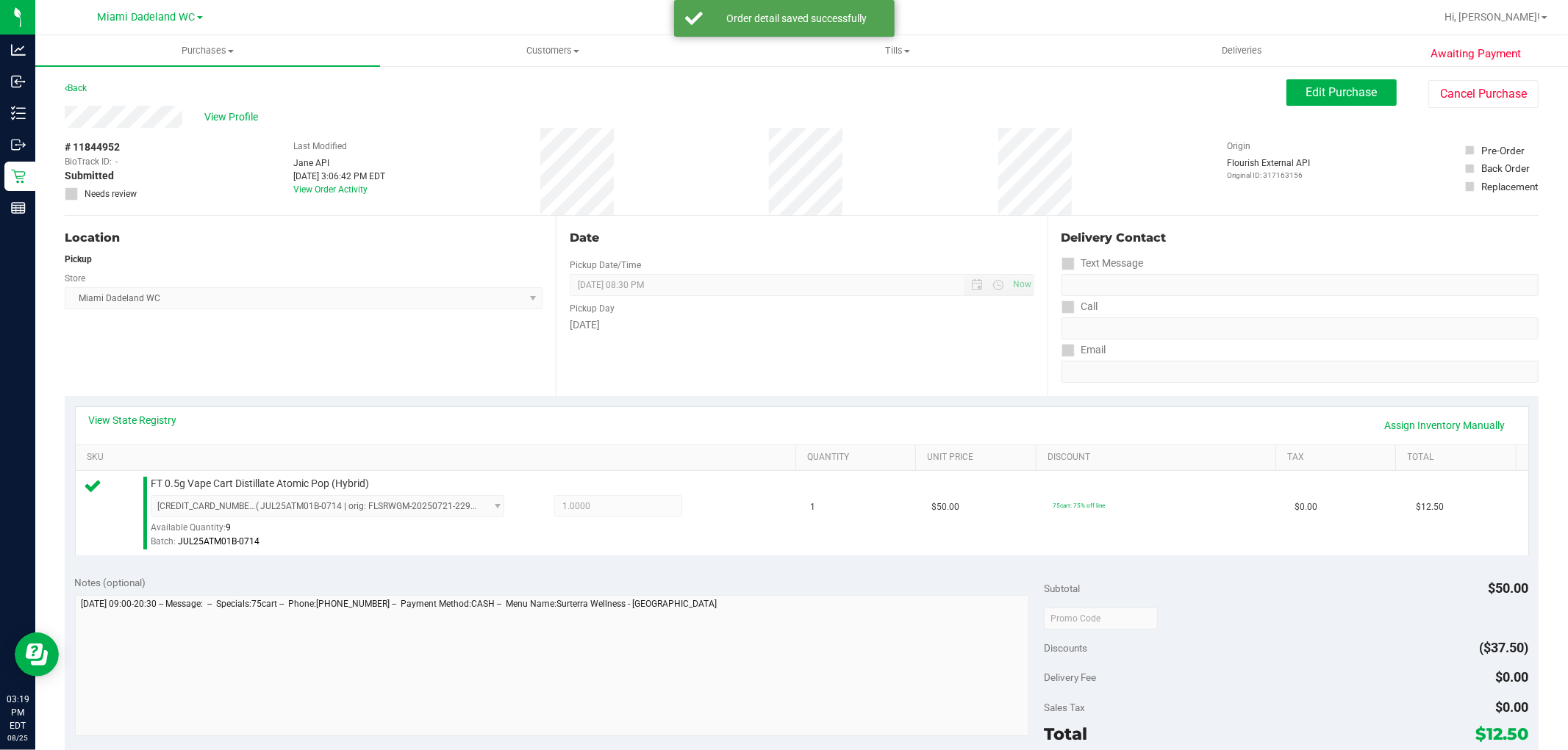
scroll to position [326, 0]
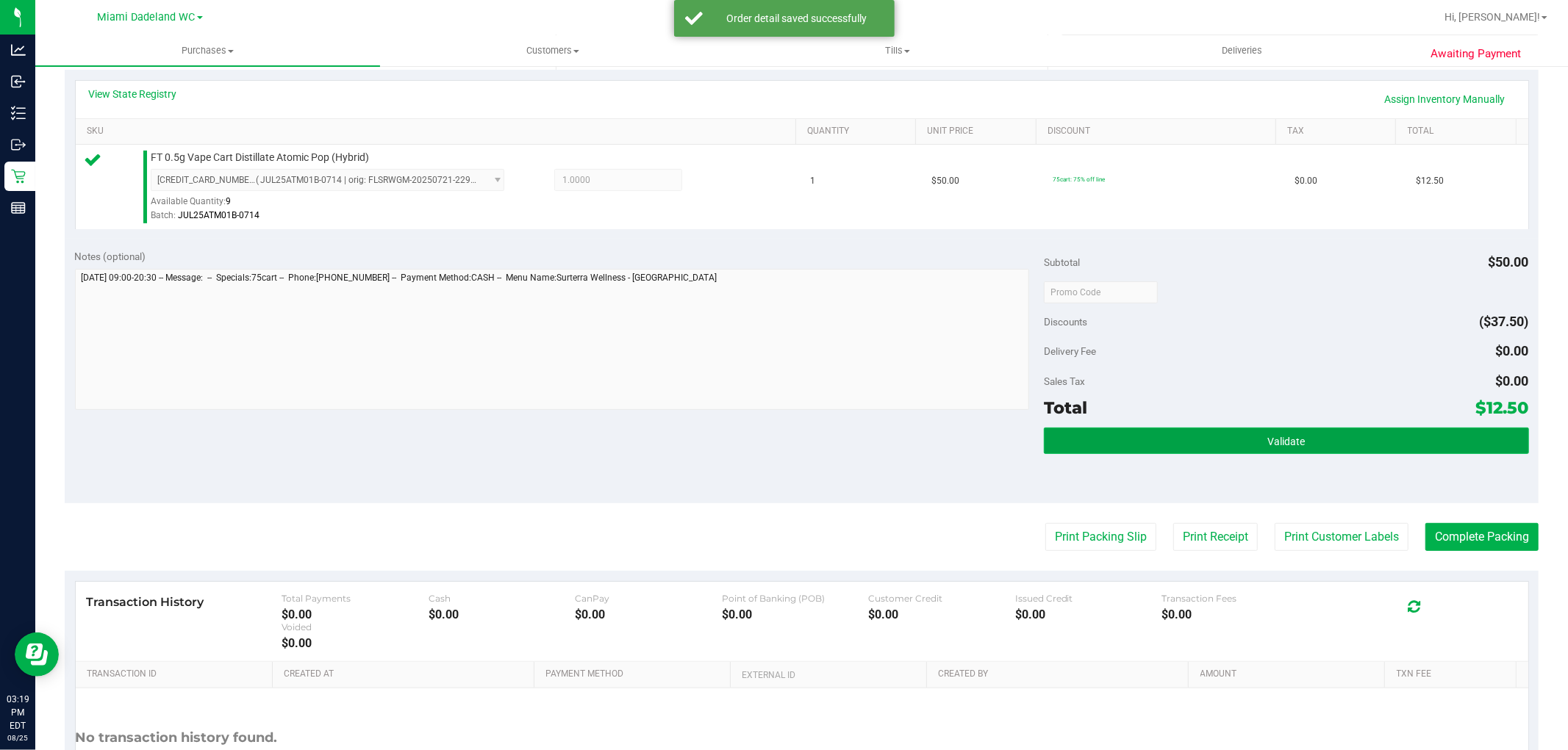
click at [1196, 439] on button "Validate" at bounding box center [1286, 441] width 485 height 27
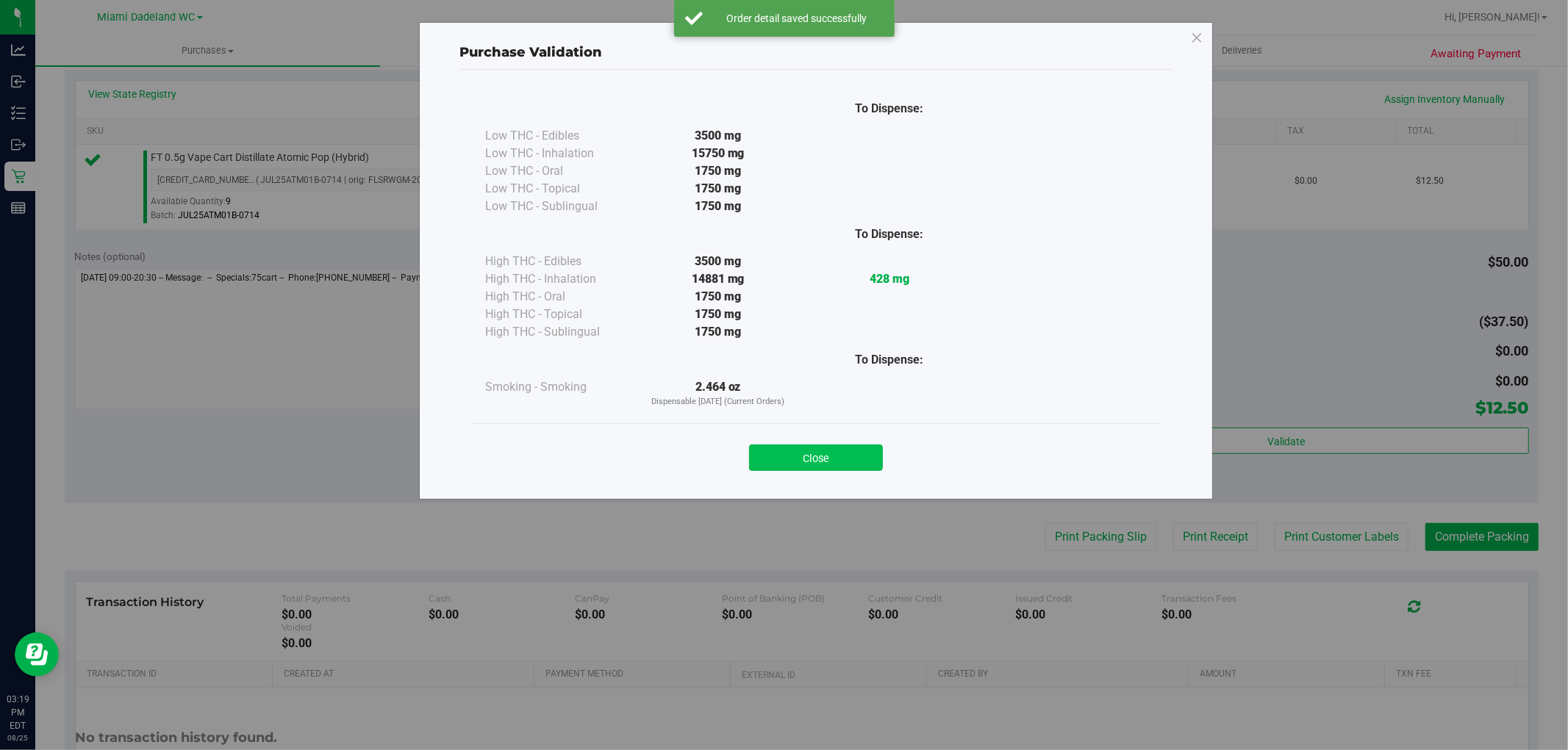
click at [848, 456] on button "Close" at bounding box center [816, 458] width 134 height 27
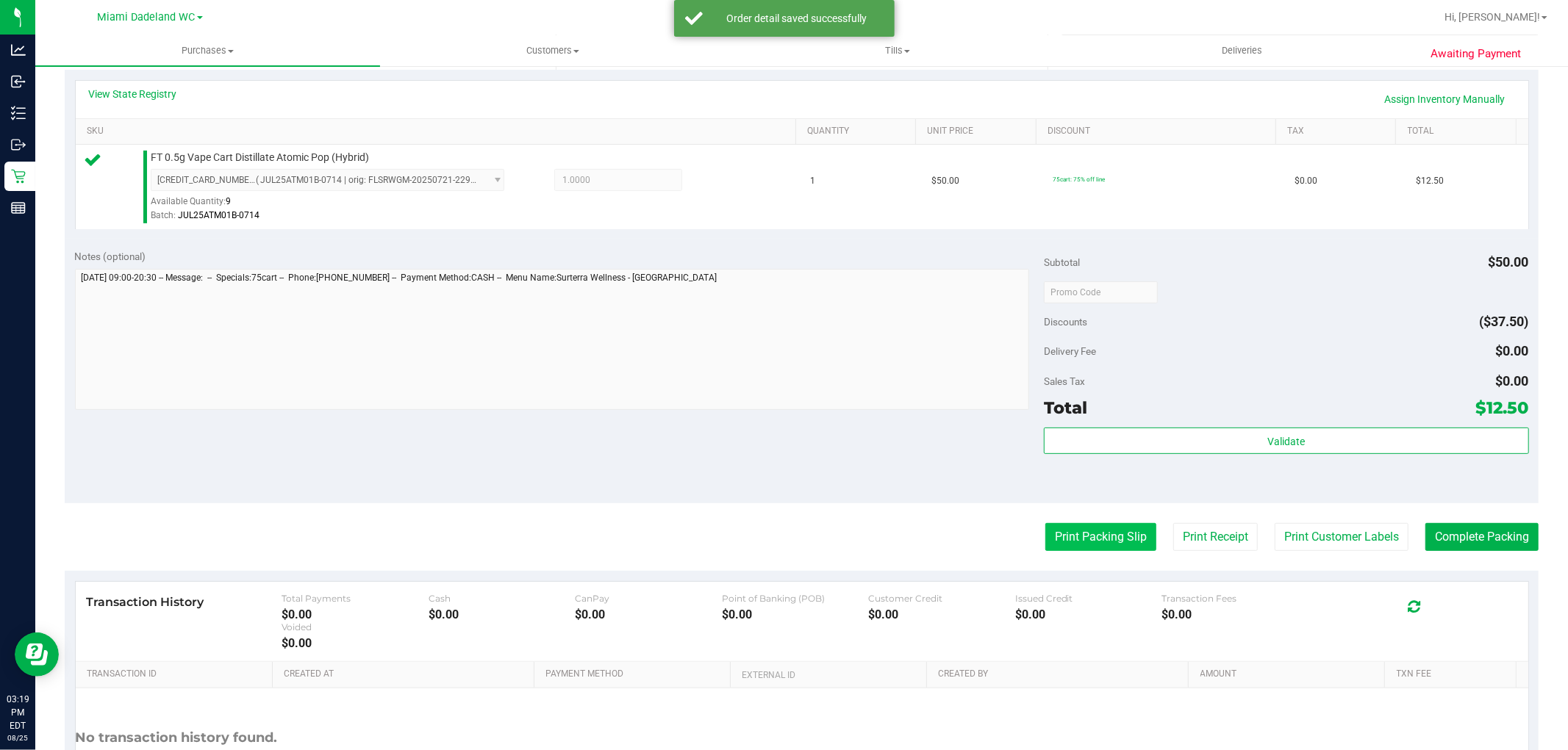
click at [1048, 527] on button "Print Packing Slip" at bounding box center [1100, 537] width 111 height 28
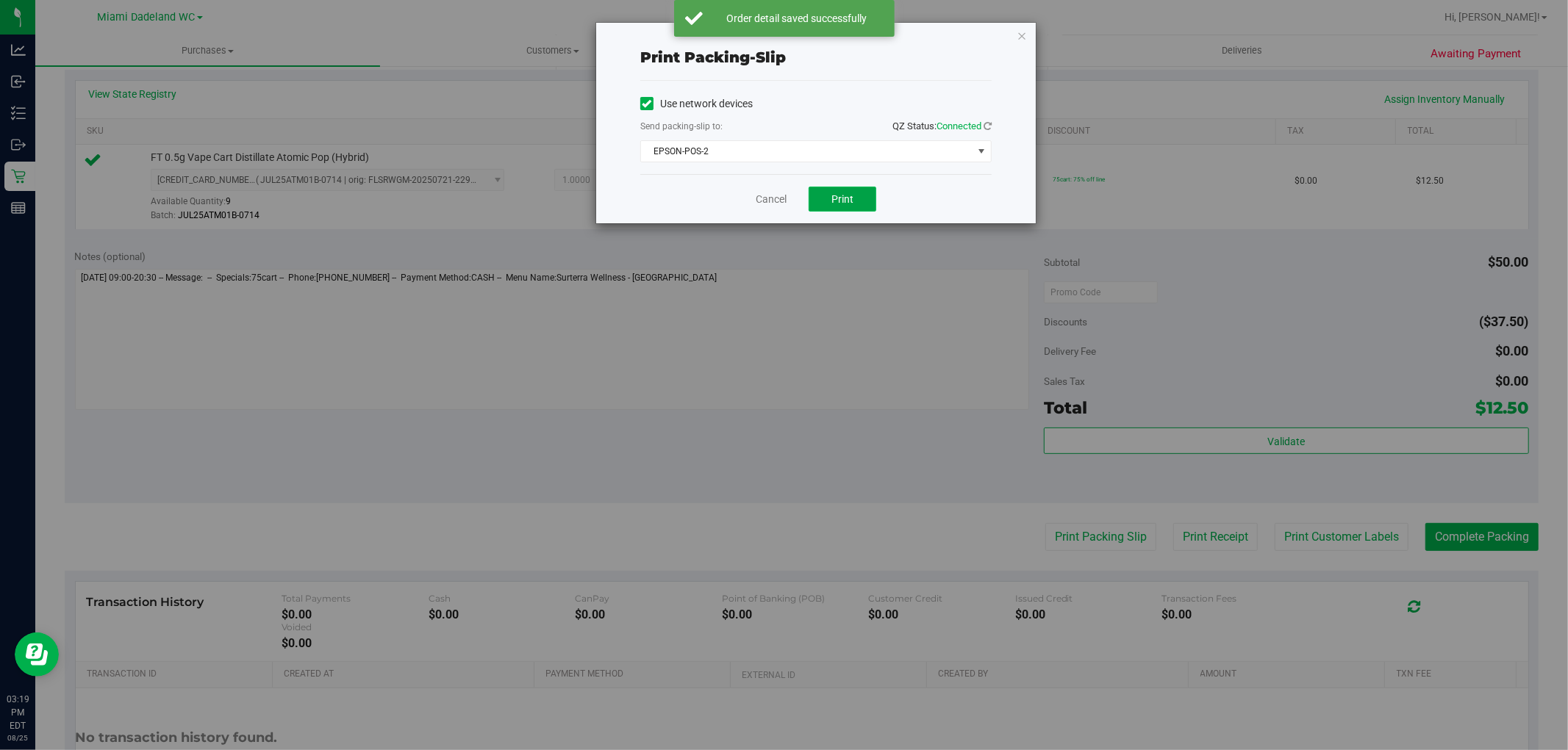
click at [840, 211] on button "Print" at bounding box center [842, 199] width 68 height 25
click at [774, 202] on link "Cancel" at bounding box center [771, 199] width 31 height 15
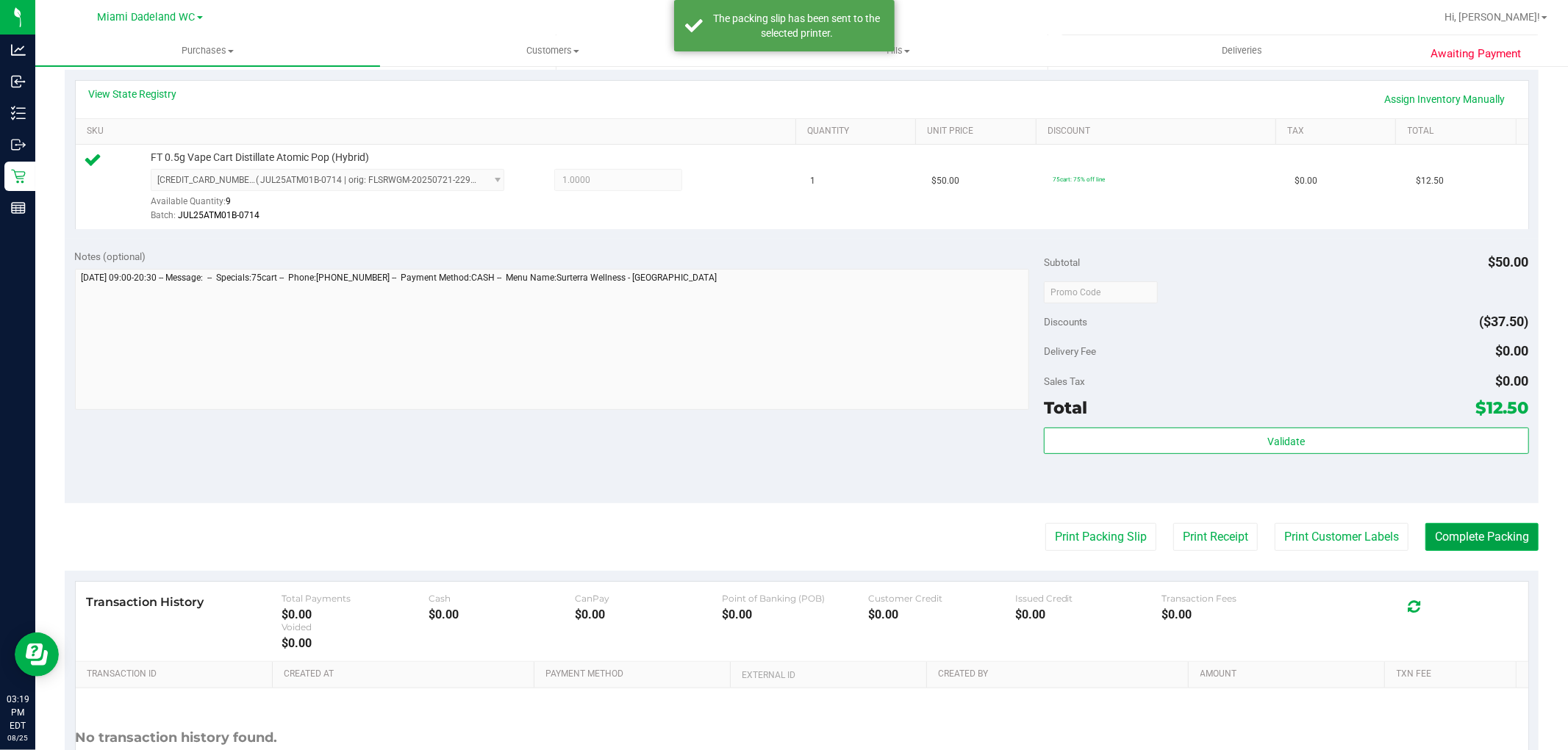
click at [1513, 537] on button "Complete Packing" at bounding box center [1481, 537] width 113 height 28
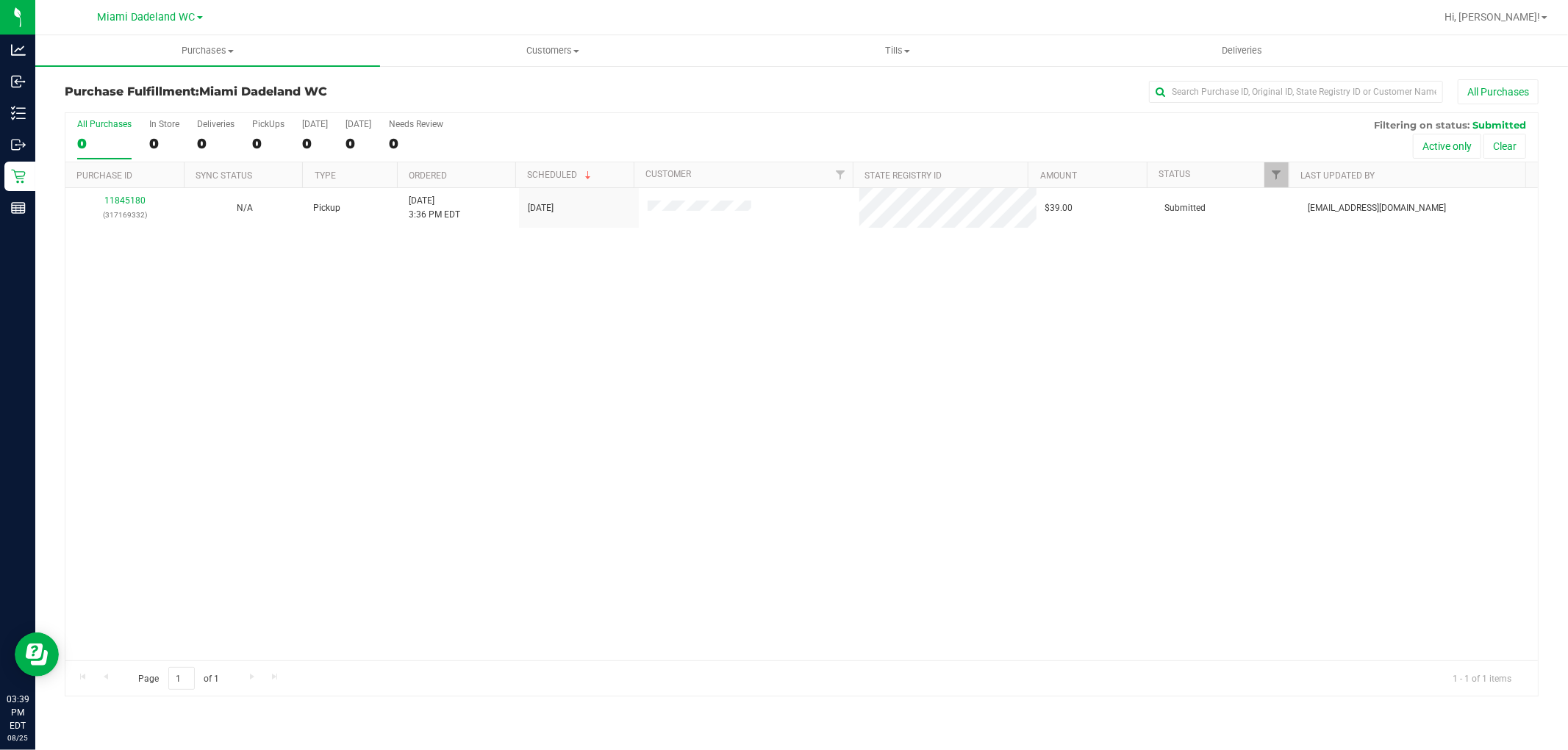
drag, startPoint x: 899, startPoint y: 125, endPoint x: 906, endPoint y: 123, distance: 7.3
click at [899, 123] on div "All Purchases 0 In Store 0 Deliveries 0 PickUps 0 Today 0 Tomorrow 0 Needs Revi…" at bounding box center [801, 119] width 1473 height 12
drag, startPoint x: 1157, startPoint y: 390, endPoint x: 1191, endPoint y: 400, distance: 35.4
click at [1159, 389] on div "11845180 (317169332) N/A Pickup 8/25/2025 3:36 PM EDT 8/25/2025 $39.00 Submitte…" at bounding box center [801, 424] width 1473 height 473
click at [1191, 400] on div "11845180 (317169332) N/A Pickup 8/25/2025 3:36 PM EDT 8/25/2025 $39.00 Submitte…" at bounding box center [801, 424] width 1473 height 473
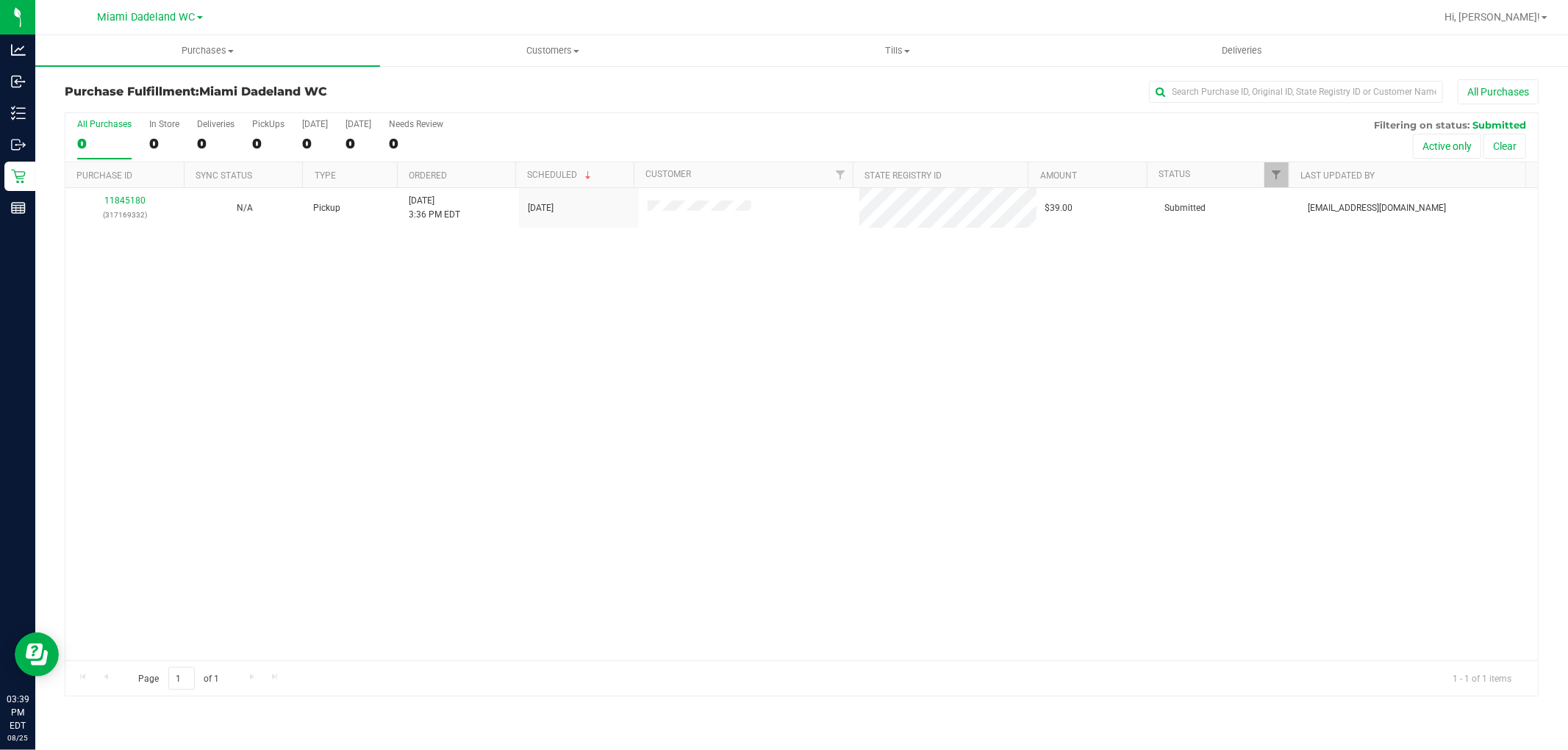
click at [1154, 314] on div "11845180 (317169332) N/A Pickup 8/25/2025 3:36 PM EDT 8/25/2025 $39.00 Submitte…" at bounding box center [801, 424] width 1473 height 473
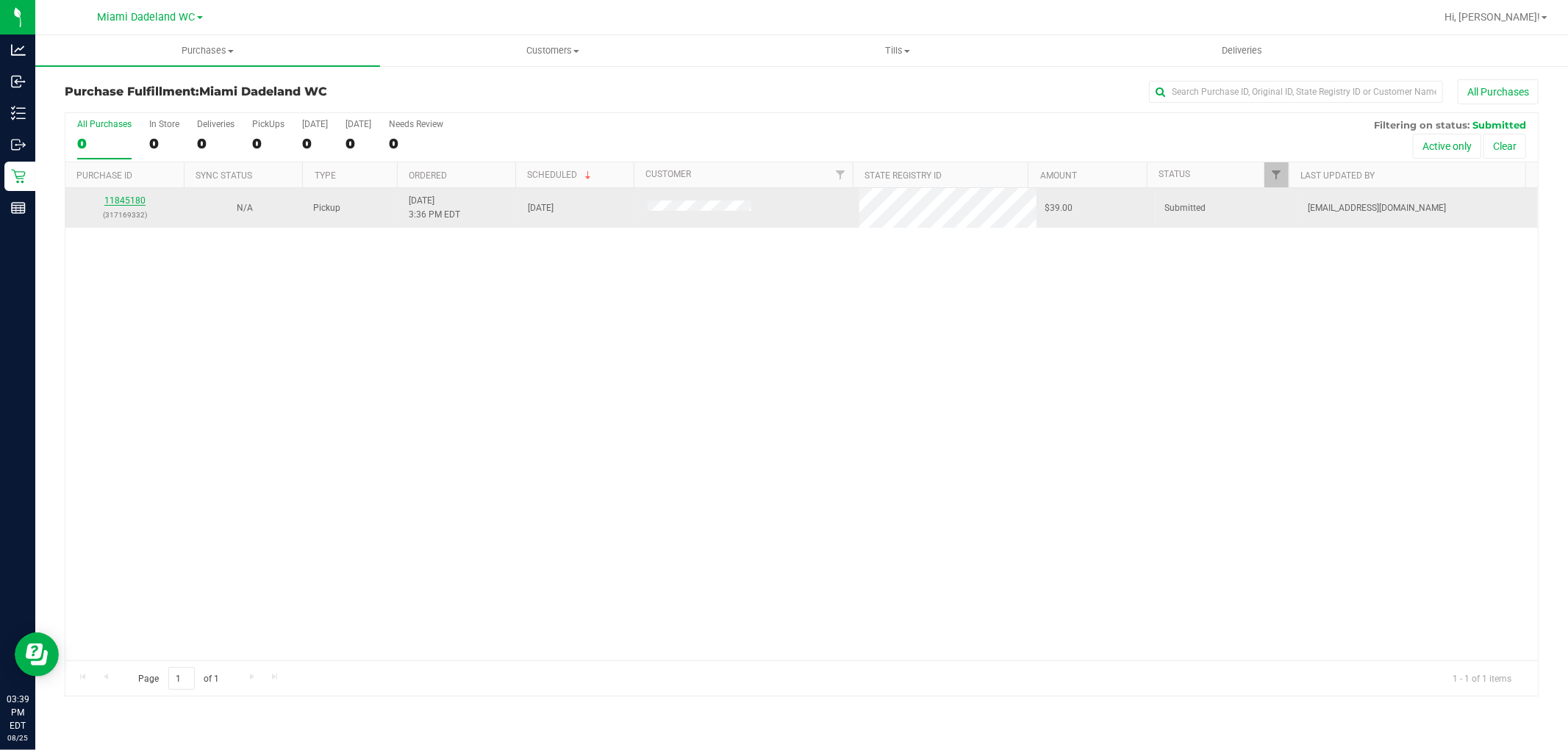
click at [122, 201] on link "11845180" at bounding box center [125, 201] width 41 height 10
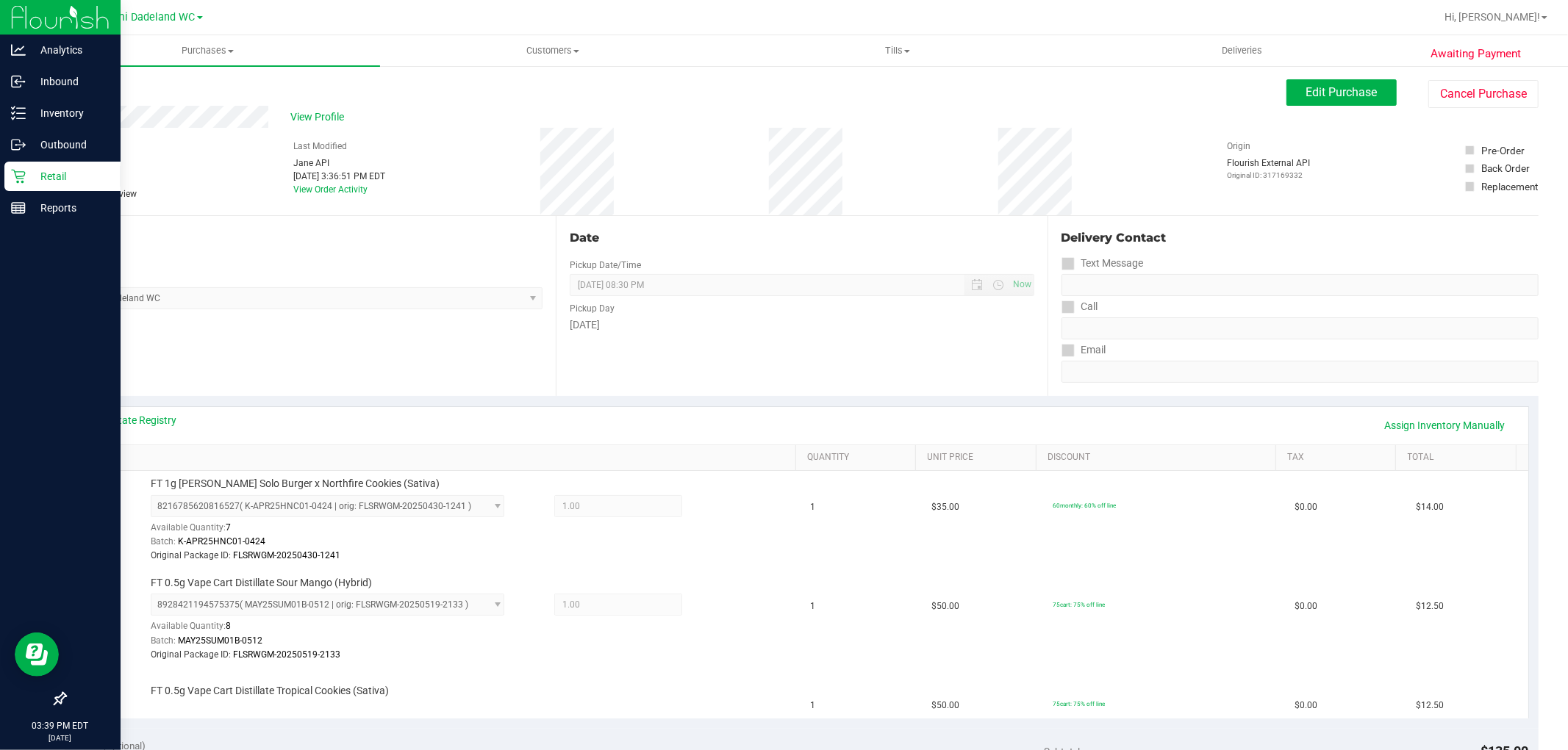
click at [11, 179] on icon at bounding box center [18, 177] width 15 height 15
